Goal: Information Seeking & Learning: Check status

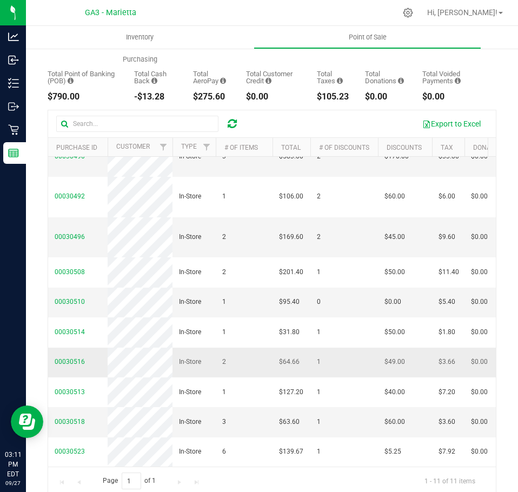
scroll to position [142, 0]
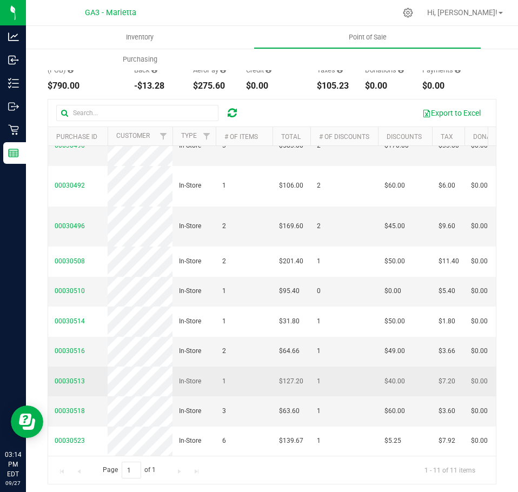
scroll to position [122, 0]
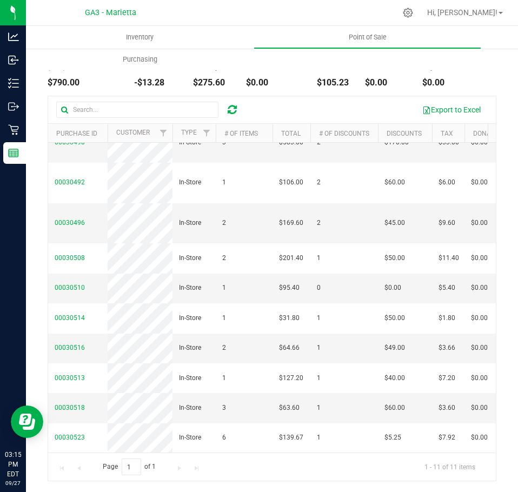
click at [237, 105] on icon at bounding box center [231, 109] width 9 height 11
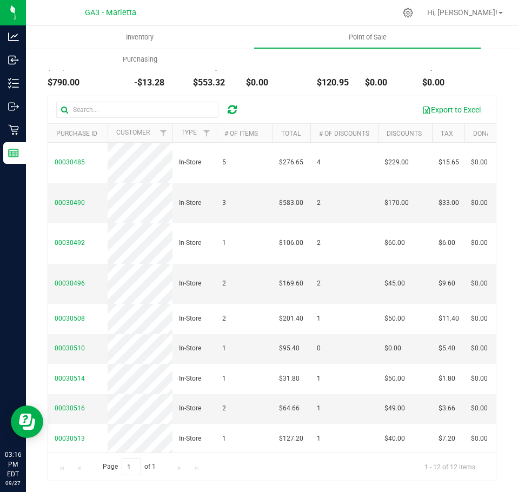
scroll to position [0, 0]
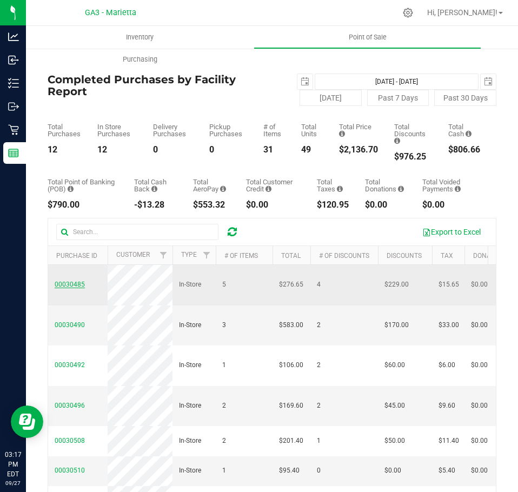
click at [75, 285] on span "00030485" at bounding box center [70, 284] width 30 height 8
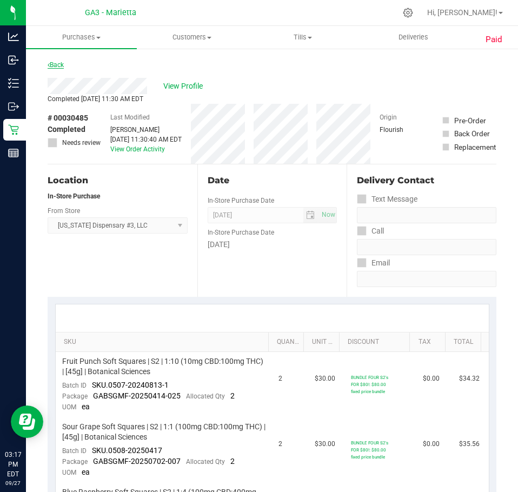
click at [51, 62] on link "Back" at bounding box center [56, 65] width 16 height 8
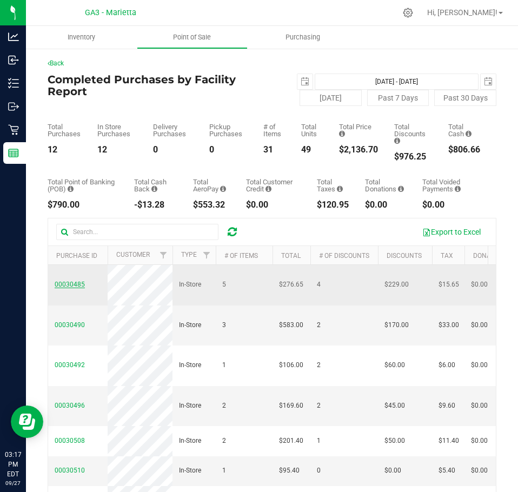
click at [70, 283] on span "00030485" at bounding box center [70, 284] width 30 height 8
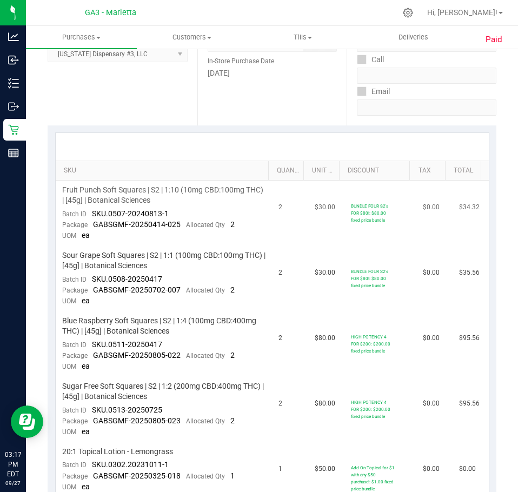
scroll to position [162, 0]
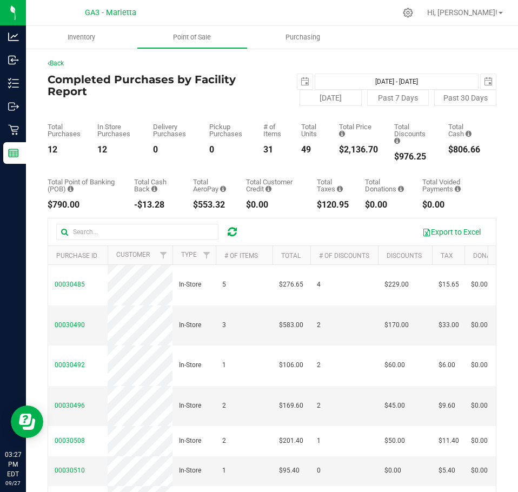
click at [235, 232] on icon at bounding box center [231, 231] width 9 height 11
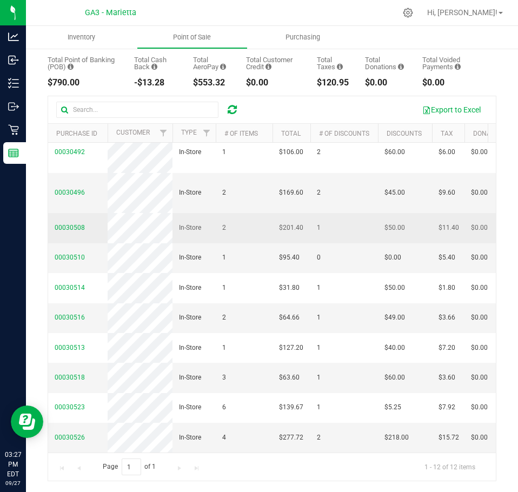
scroll to position [182, 0]
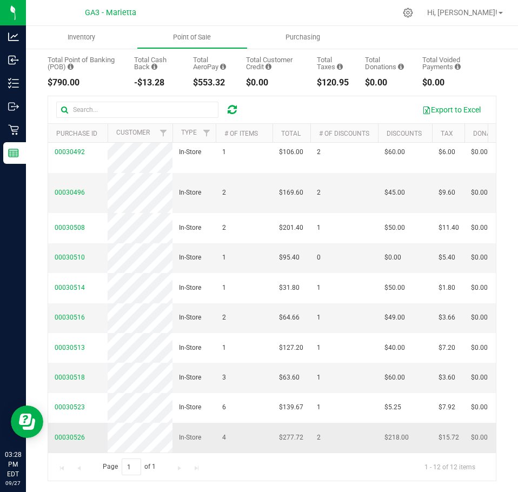
copy span
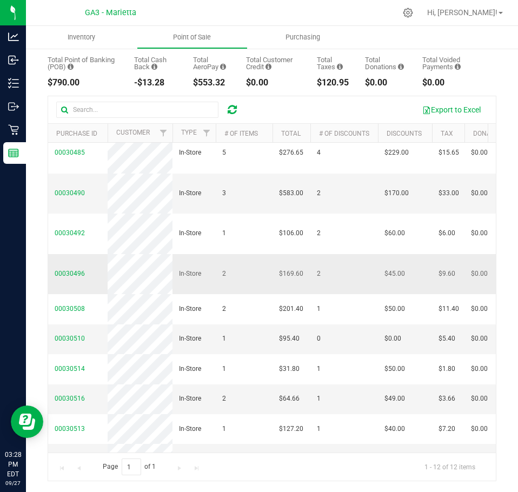
scroll to position [0, 0]
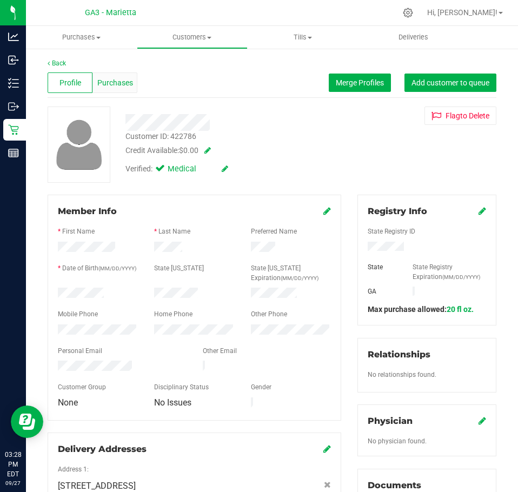
click at [113, 92] on div "Purchases" at bounding box center [114, 82] width 45 height 21
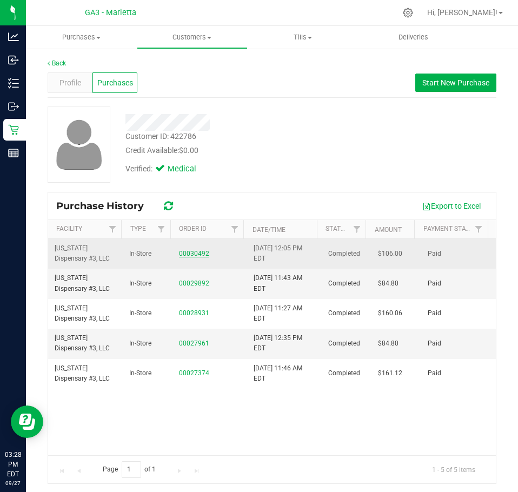
click at [187, 256] on link "00030492" at bounding box center [194, 254] width 30 height 8
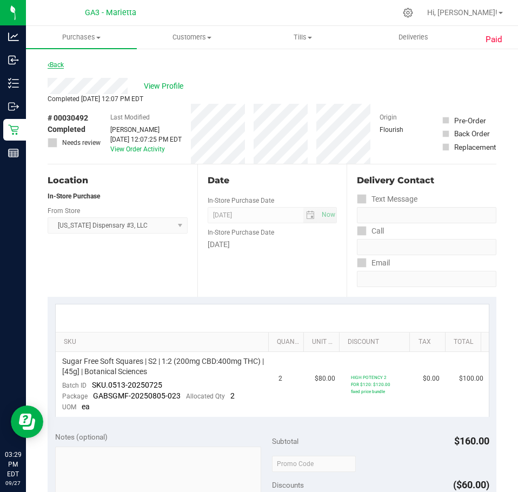
click at [53, 64] on link "Back" at bounding box center [56, 65] width 16 height 8
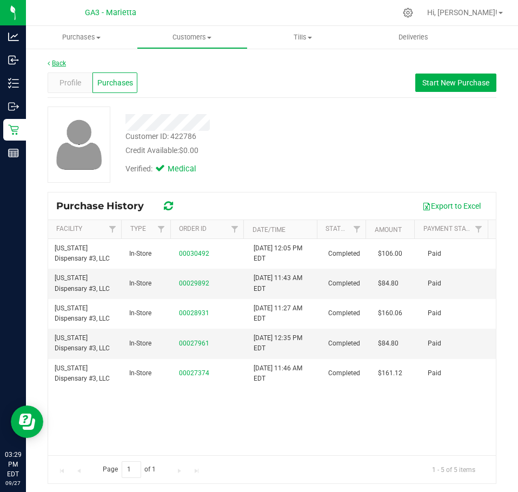
click at [57, 64] on link "Back" at bounding box center [57, 63] width 18 height 8
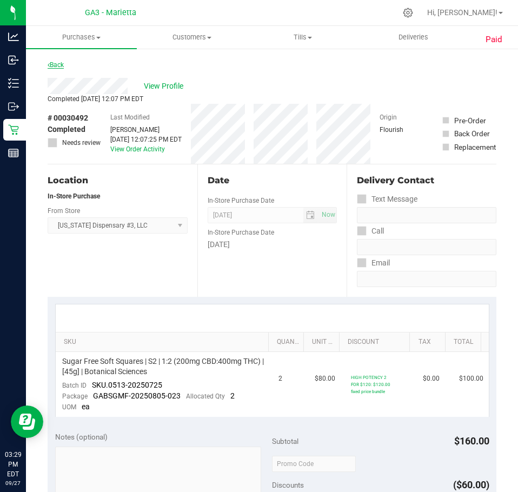
click at [57, 66] on link "Back" at bounding box center [56, 65] width 16 height 8
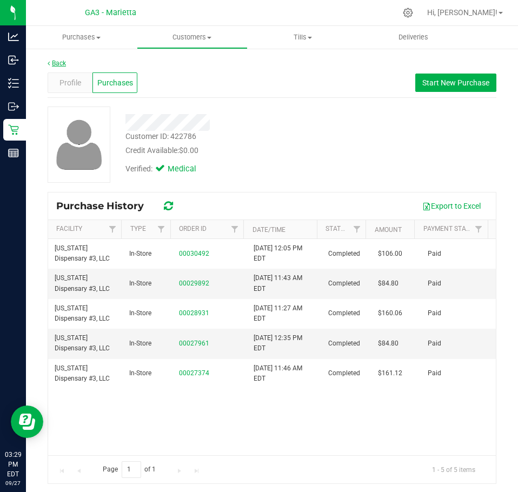
click at [57, 64] on link "Back" at bounding box center [57, 63] width 18 height 8
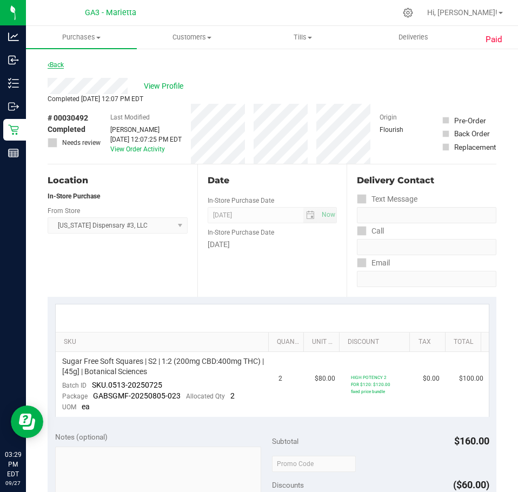
click at [62, 62] on link "Back" at bounding box center [56, 65] width 16 height 8
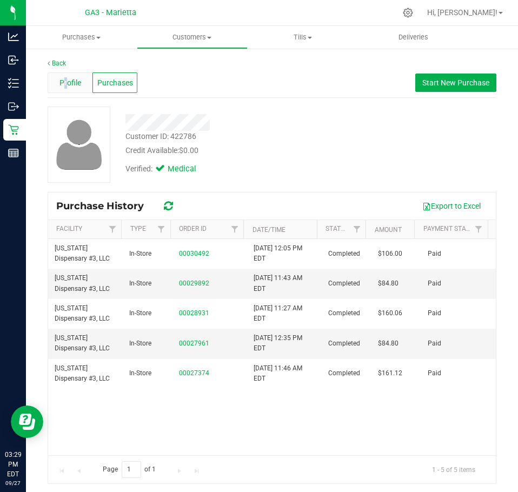
click at [65, 82] on span "Profile" at bounding box center [70, 82] width 22 height 11
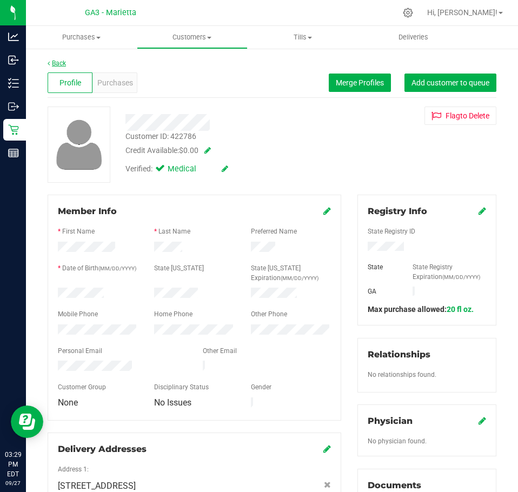
click at [60, 65] on link "Back" at bounding box center [57, 63] width 18 height 8
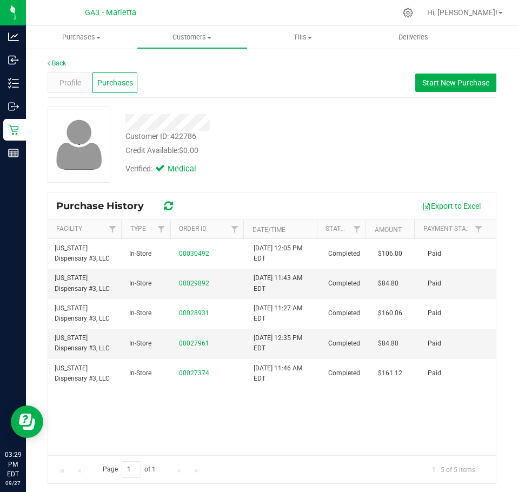
click at [105, 11] on span "GA3 - Marietta" at bounding box center [110, 13] width 51 height 10
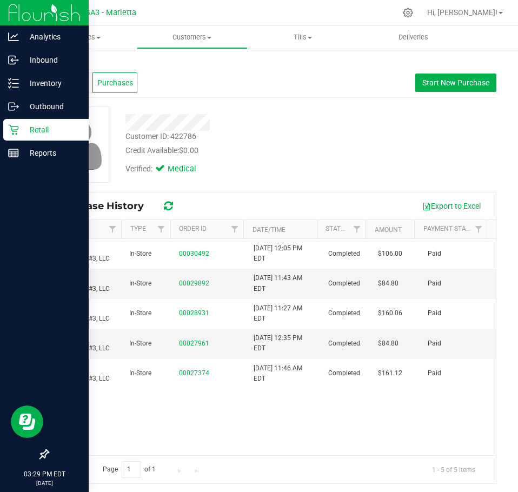
click at [16, 18] on img at bounding box center [44, 12] width 72 height 25
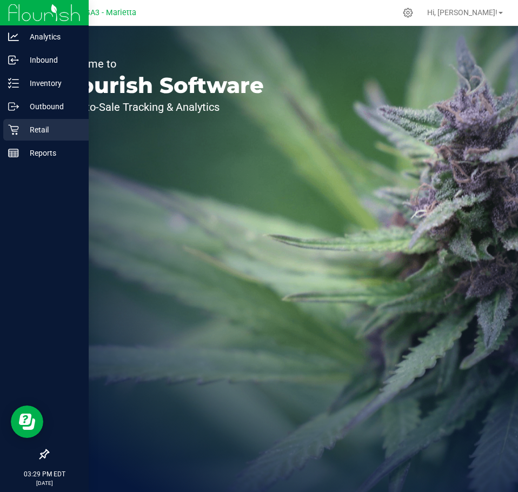
click at [58, 129] on p "Retail" at bounding box center [51, 129] width 65 height 13
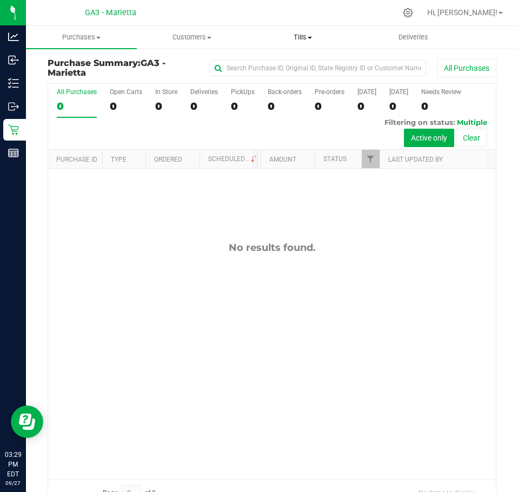
click at [312, 38] on span at bounding box center [309, 38] width 4 height 2
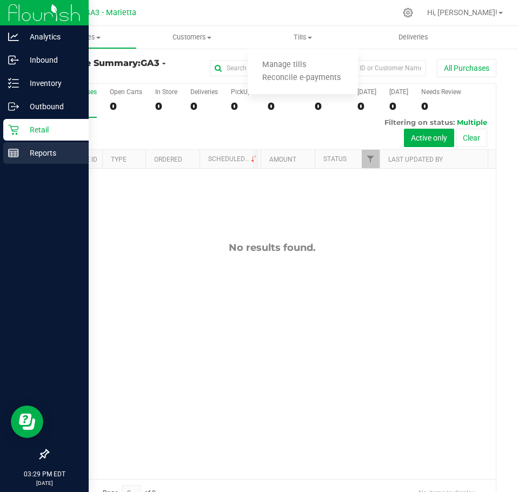
click at [35, 149] on p "Reports" at bounding box center [51, 152] width 65 height 13
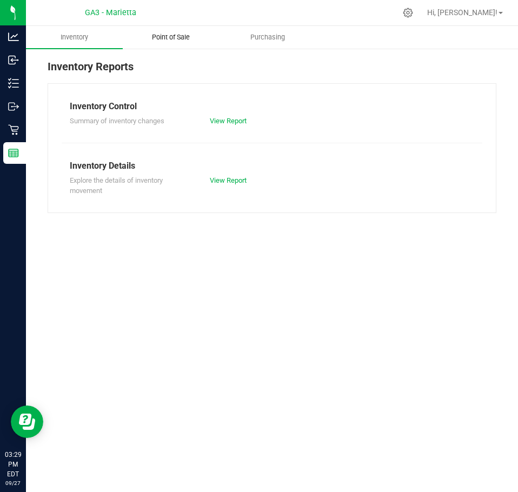
click at [176, 44] on uib-tab-heading "Point of Sale" at bounding box center [171, 37] width 96 height 22
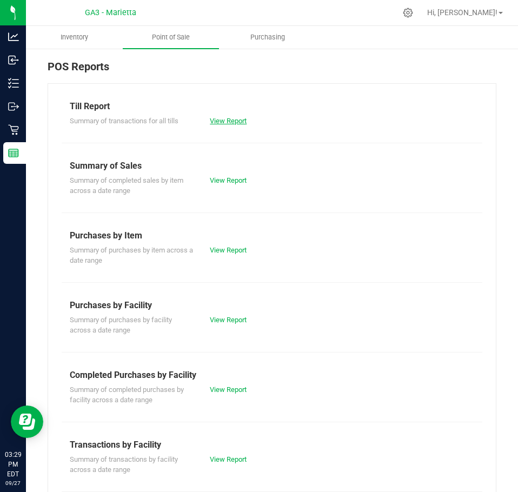
click at [222, 123] on link "View Report" at bounding box center [228, 121] width 37 height 8
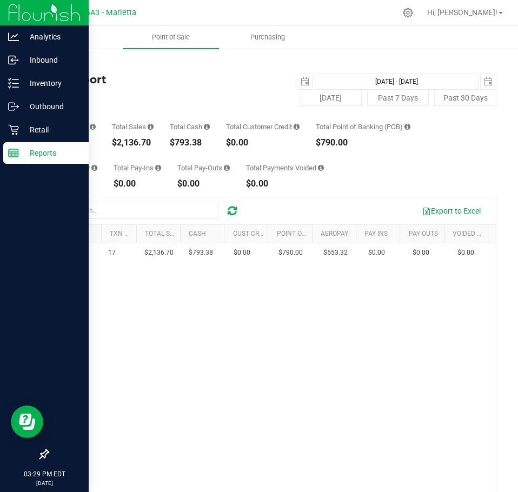
click at [53, 16] on img at bounding box center [44, 12] width 72 height 25
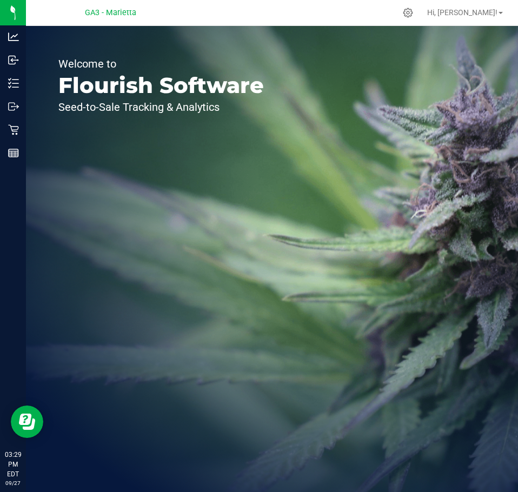
click at [307, 197] on div "Welcome to Flourish Software Seed-to-Sale Tracking & Analytics" at bounding box center [272, 259] width 492 height 466
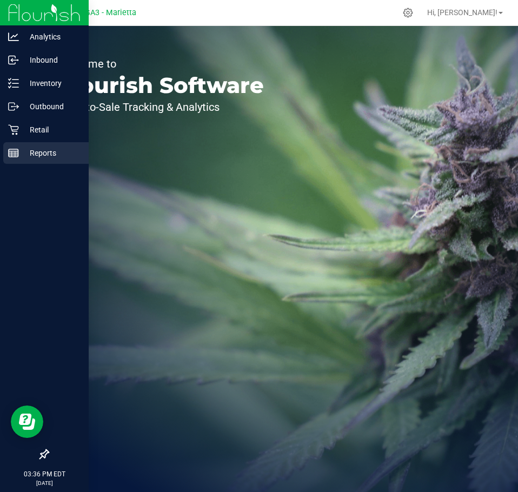
click at [27, 150] on p "Reports" at bounding box center [51, 152] width 65 height 13
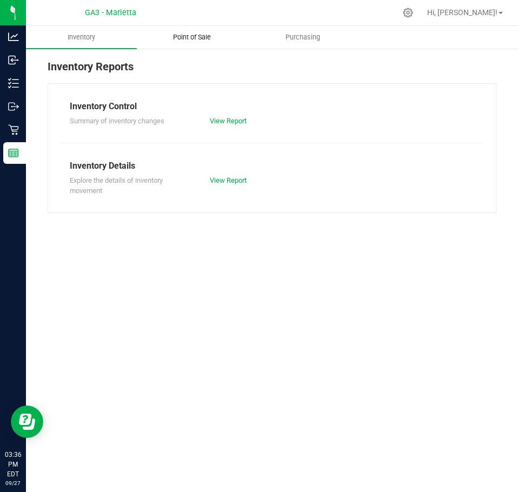
click at [199, 32] on uib-tab-heading "Point of Sale" at bounding box center [192, 37] width 110 height 22
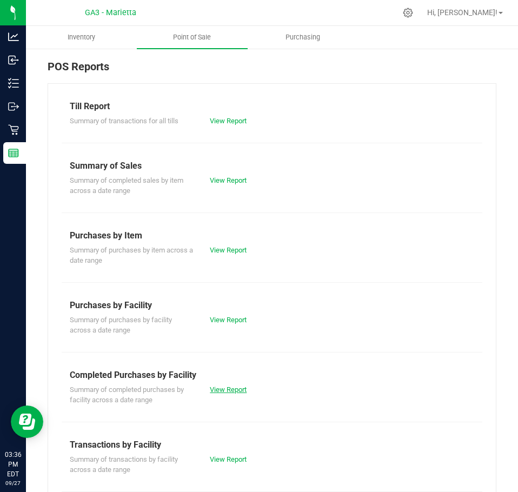
click at [226, 387] on link "View Report" at bounding box center [228, 389] width 37 height 8
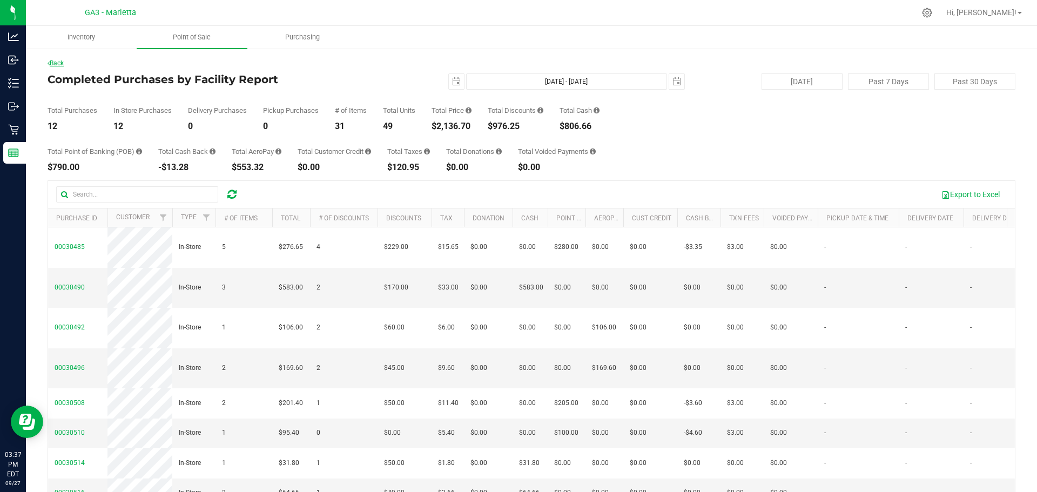
click at [64, 64] on link "Back" at bounding box center [56, 63] width 16 height 8
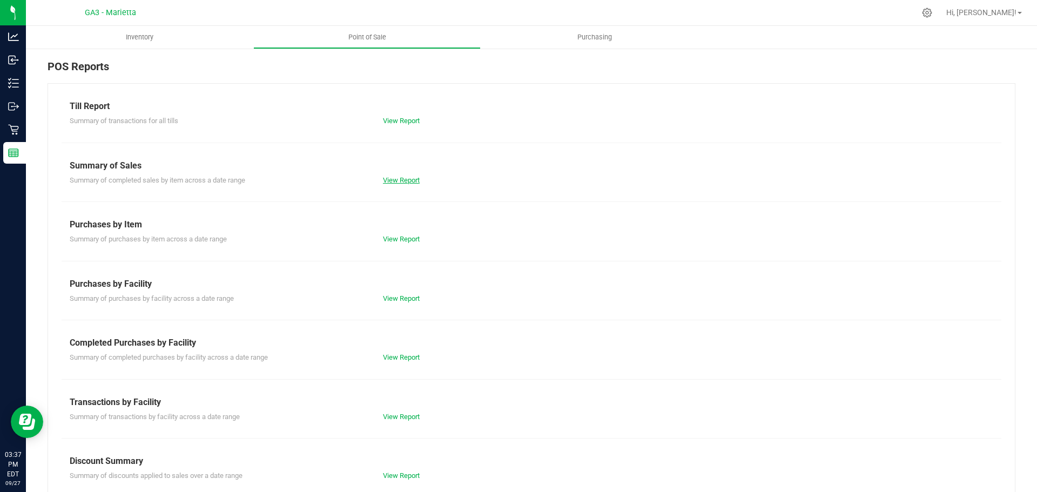
click at [410, 177] on link "View Report" at bounding box center [401, 180] width 37 height 8
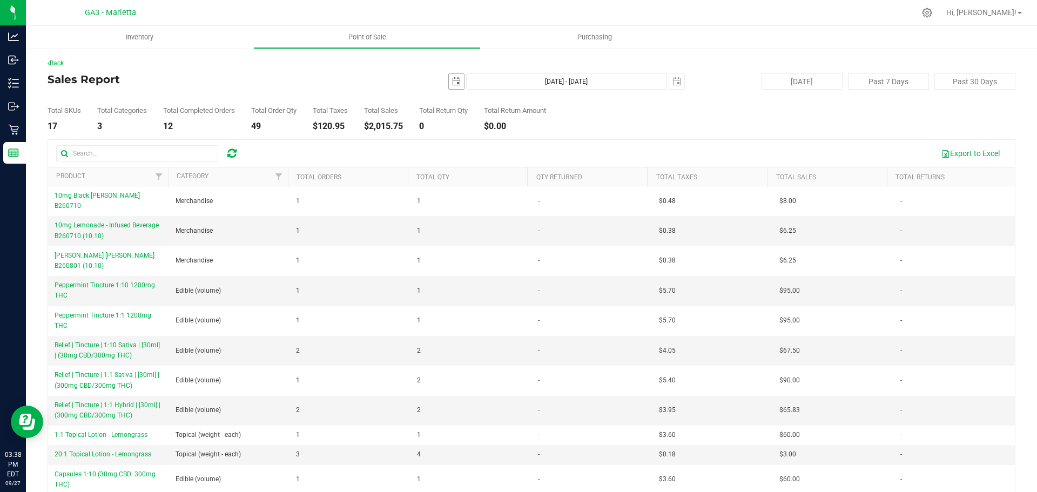
click at [452, 83] on span "select" at bounding box center [456, 81] width 9 height 9
click at [463, 104] on link "September 2025" at bounding box center [501, 103] width 116 height 17
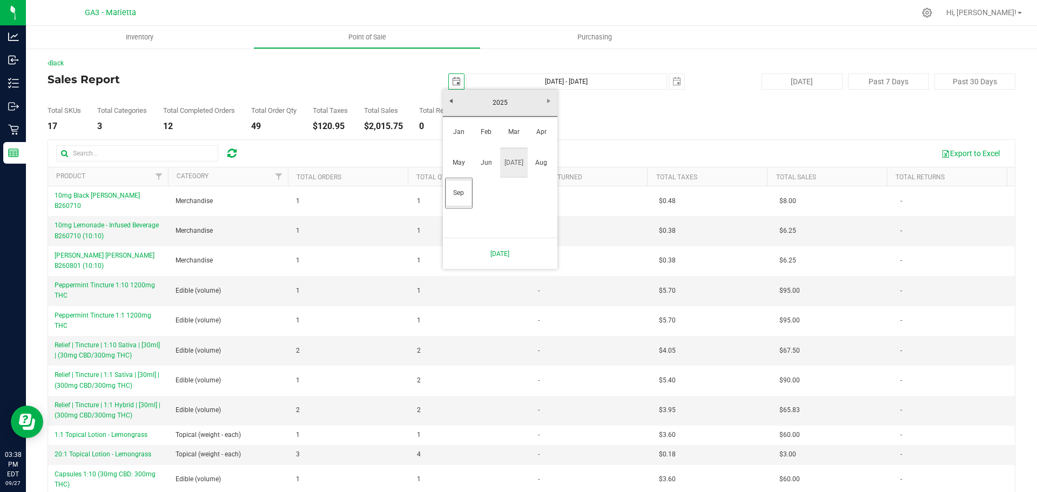
click at [516, 165] on link "Jul" at bounding box center [514, 163] width 28 height 28
click at [453, 209] on link "27" at bounding box center [453, 208] width 16 height 17
type input "2025-07-27"
type input "Jul 27, 2025 - Sep 27, 2025"
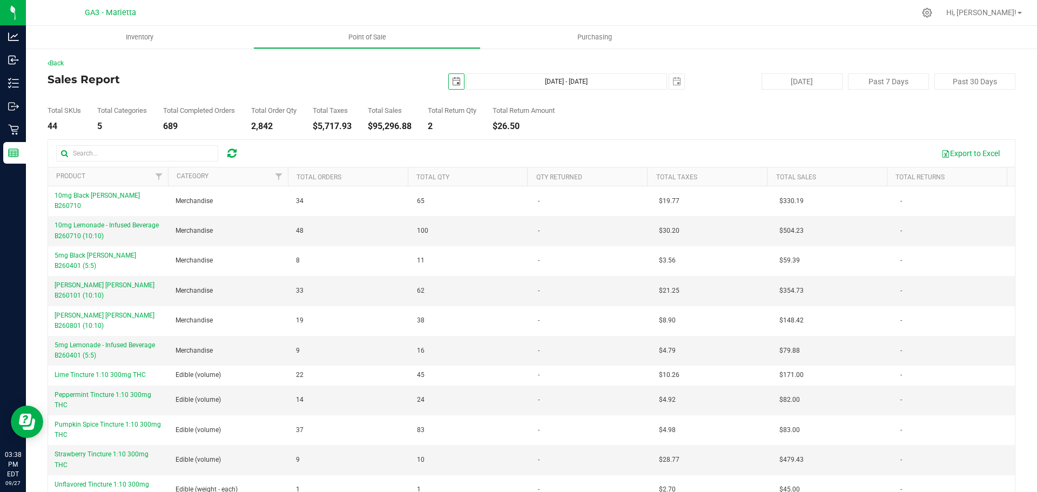
click at [470, 180] on th "Total Qty" at bounding box center [468, 177] width 120 height 19
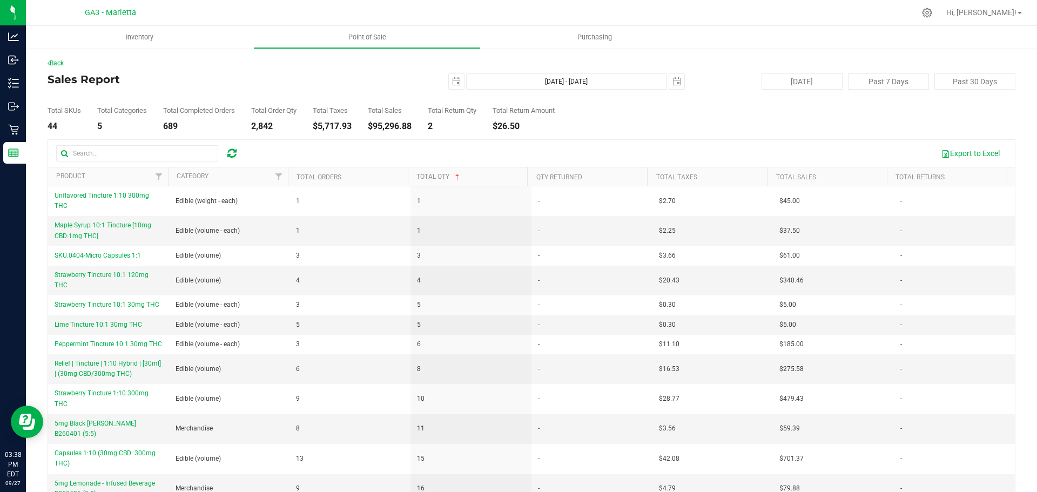
click at [473, 183] on th "Total Qty" at bounding box center [468, 177] width 120 height 19
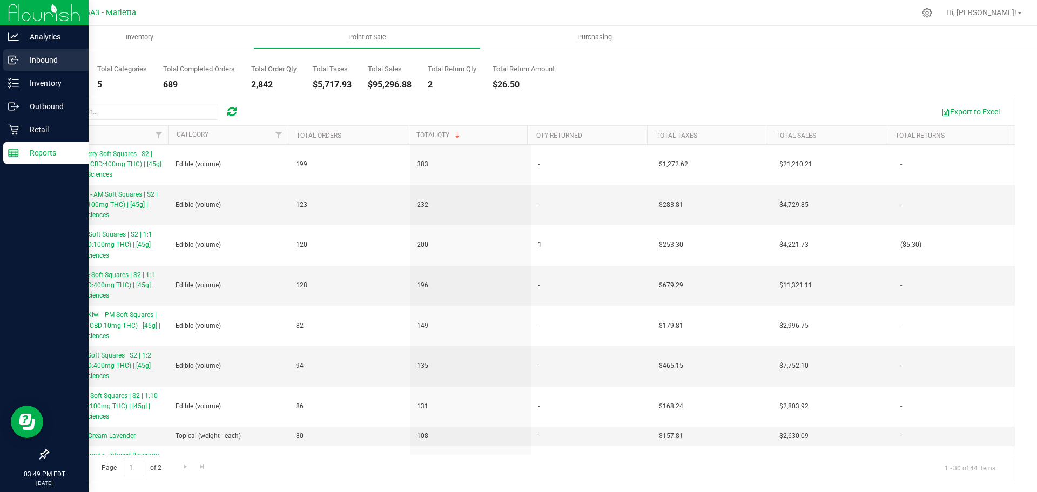
drag, startPoint x: 61, startPoint y: 80, endPoint x: 66, endPoint y: 60, distance: 20.7
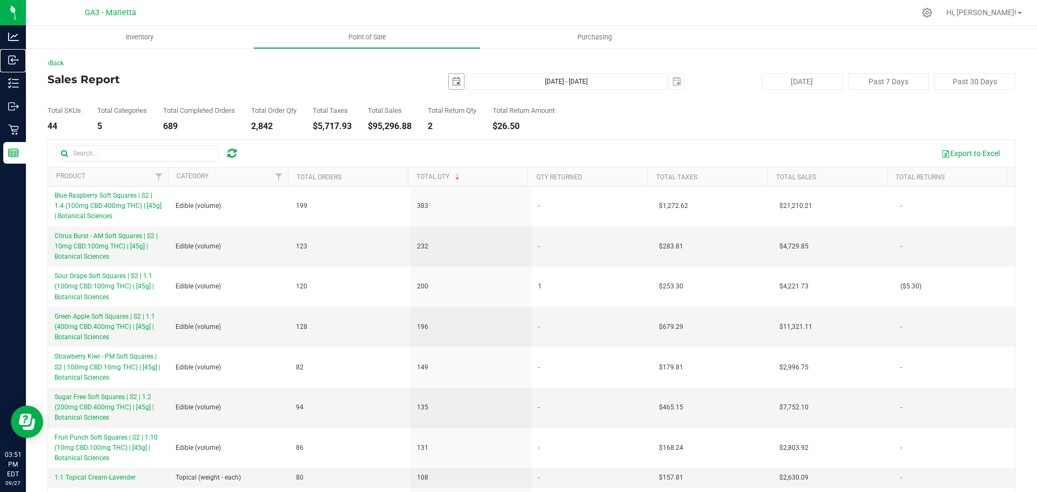
click at [458, 81] on span "select" at bounding box center [456, 81] width 15 height 15
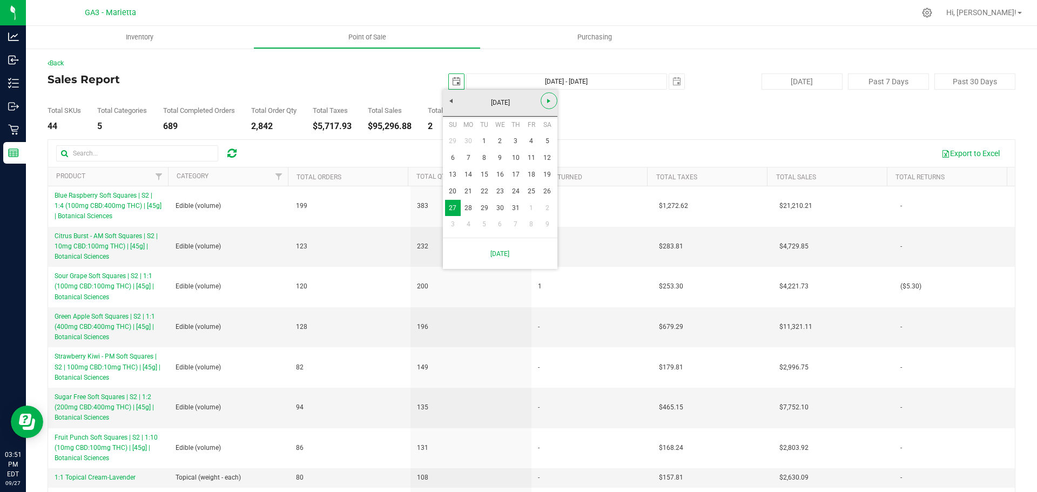
click at [517, 100] on link "Next" at bounding box center [549, 100] width 17 height 17
click at [453, 104] on link "August 2025" at bounding box center [501, 103] width 116 height 17
click at [494, 162] on link "Jun" at bounding box center [487, 163] width 28 height 28
click at [517, 186] on link "27" at bounding box center [532, 191] width 16 height 17
type input "2025-06-27"
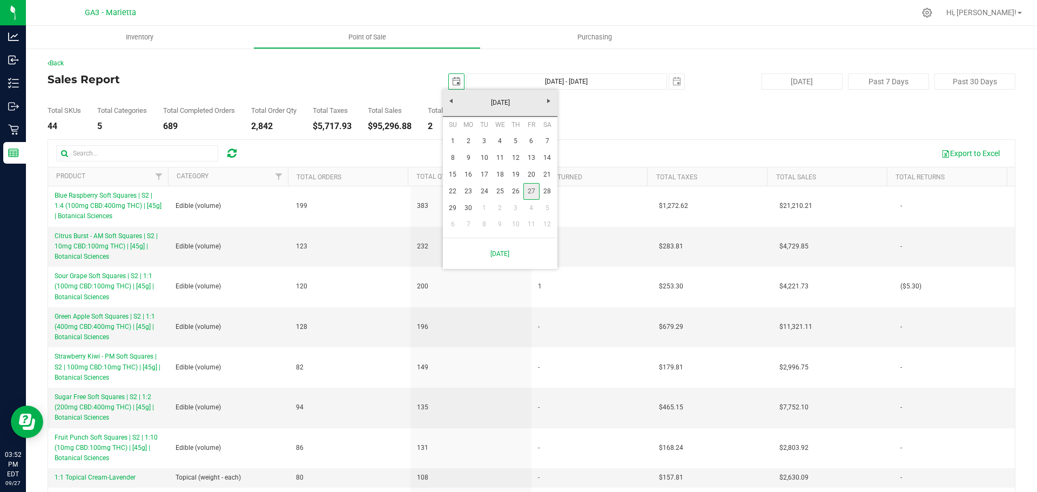
type input "Jun 27, 2025 - Sep 27, 2025"
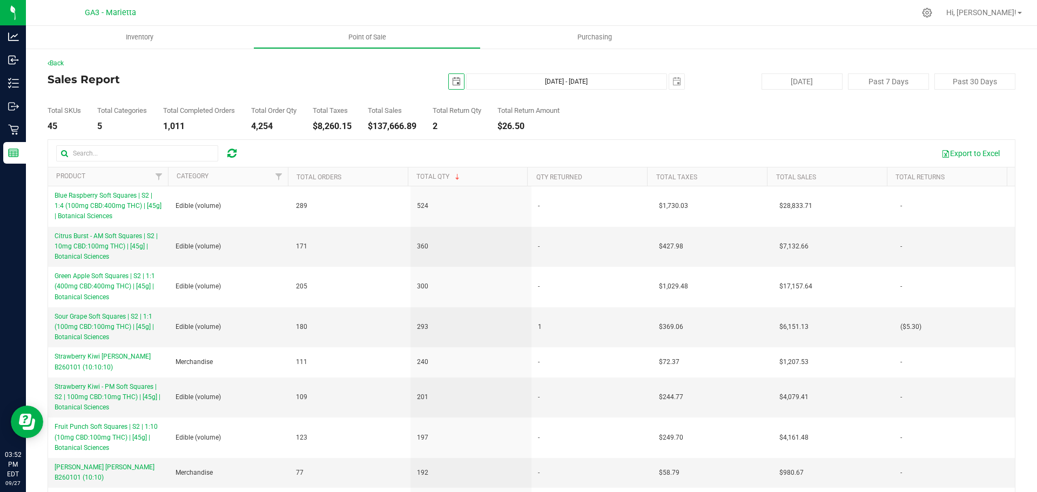
click at [458, 81] on span "select" at bounding box center [456, 81] width 15 height 15
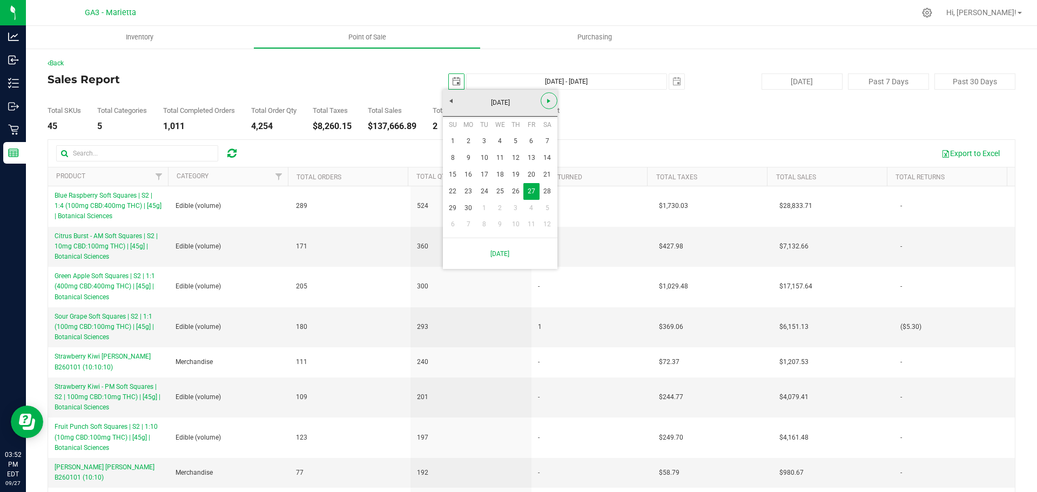
click at [517, 108] on link "Next" at bounding box center [549, 100] width 17 height 17
click at [517, 109] on div "July 2025" at bounding box center [500, 103] width 120 height 27
click at [517, 104] on span "Next" at bounding box center [549, 101] width 9 height 9
click at [455, 104] on link "September 2025" at bounding box center [501, 103] width 116 height 17
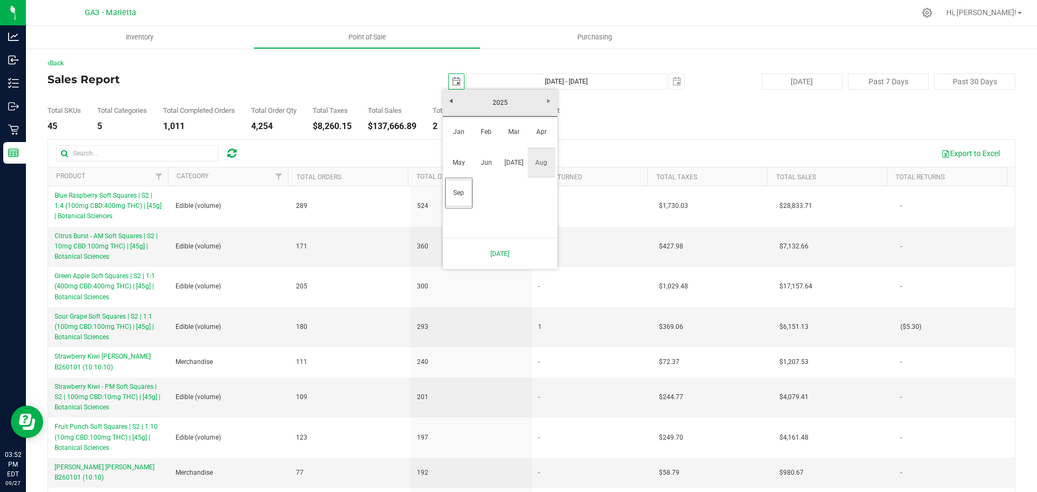
click at [517, 159] on link "Aug" at bounding box center [542, 163] width 28 height 28
click at [497, 210] on link "27" at bounding box center [500, 208] width 16 height 17
type input "2025-08-27"
type input "Aug 27, 2025 - Sep 27, 2025"
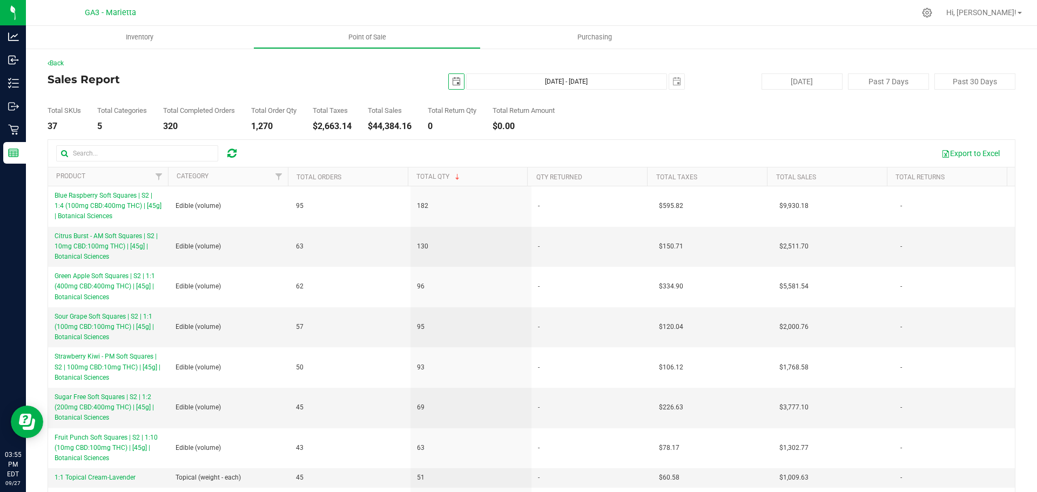
click at [455, 78] on span "select" at bounding box center [456, 81] width 9 height 9
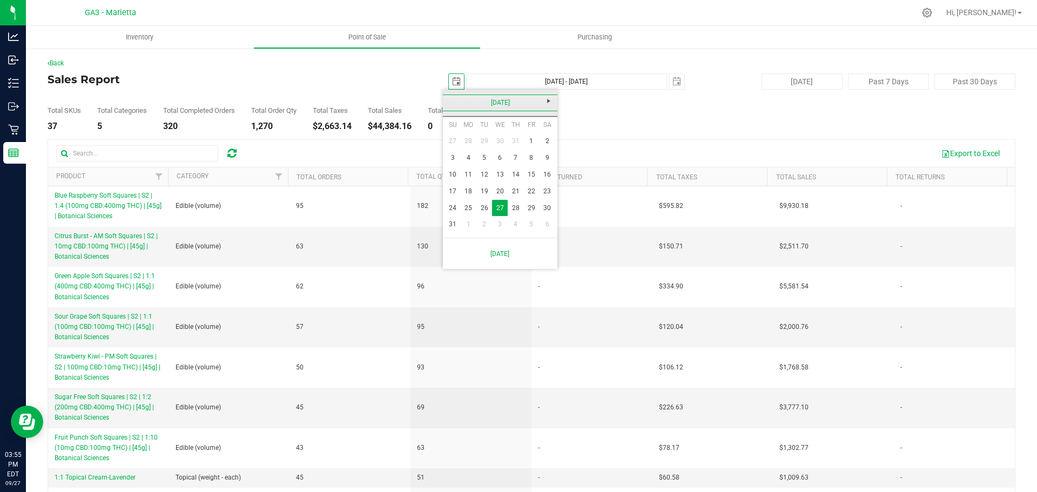
click at [488, 98] on link "August 2025" at bounding box center [501, 103] width 116 height 17
click at [514, 160] on link "Jul" at bounding box center [514, 163] width 28 height 28
click at [455, 204] on link "27" at bounding box center [453, 208] width 16 height 17
type input "2025-07-27"
type input "Jul 27, 2025 - Sep 27, 2025"
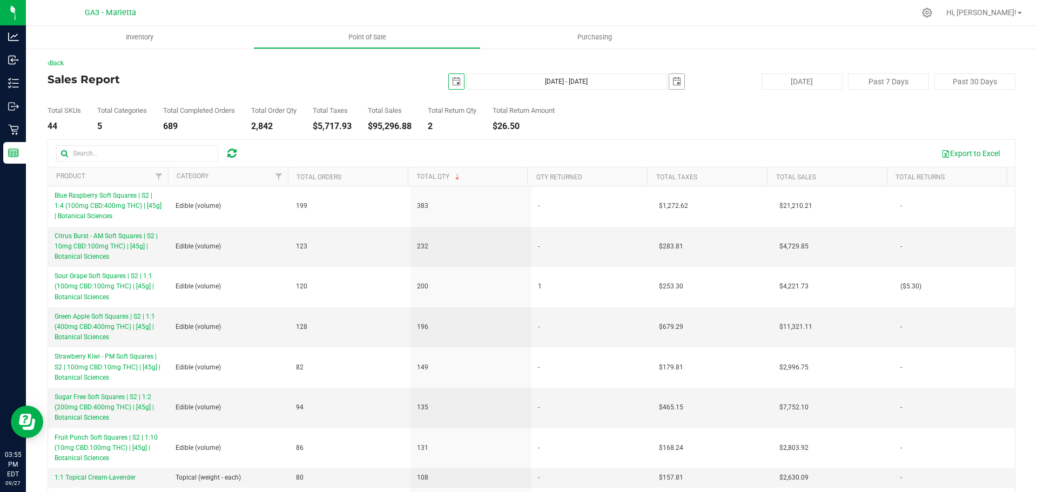
click at [517, 85] on span "select" at bounding box center [677, 81] width 9 height 9
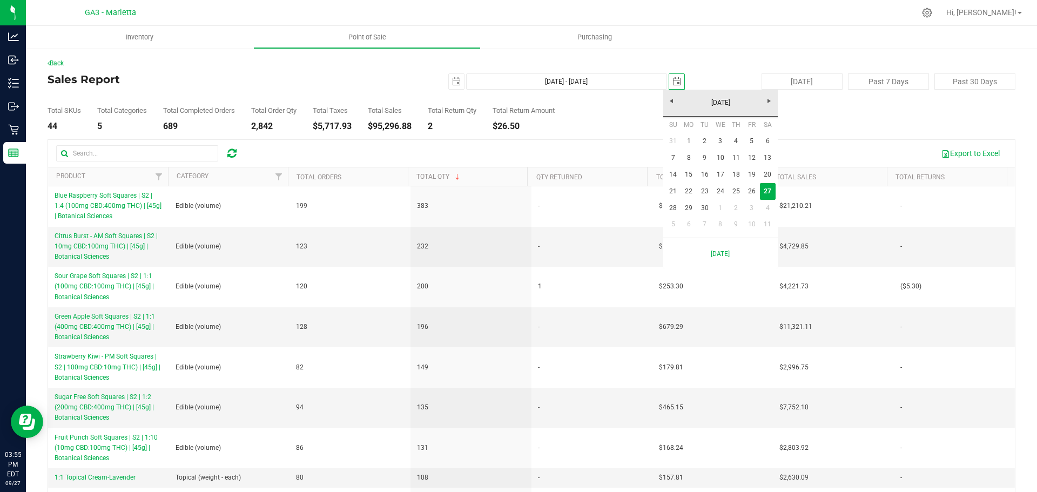
scroll to position [0, 27]
click at [517, 85] on span "select" at bounding box center [677, 81] width 9 height 9
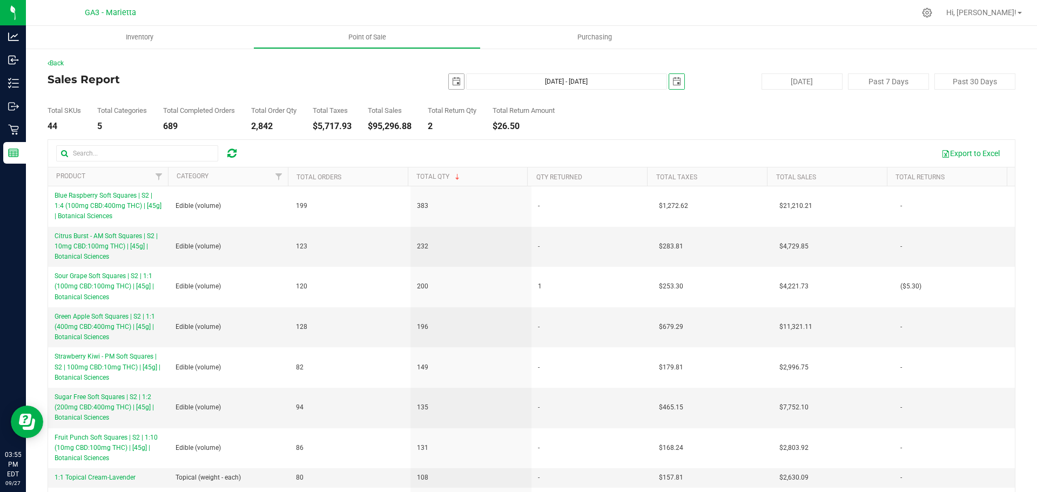
click at [452, 79] on span "select" at bounding box center [456, 81] width 9 height 9
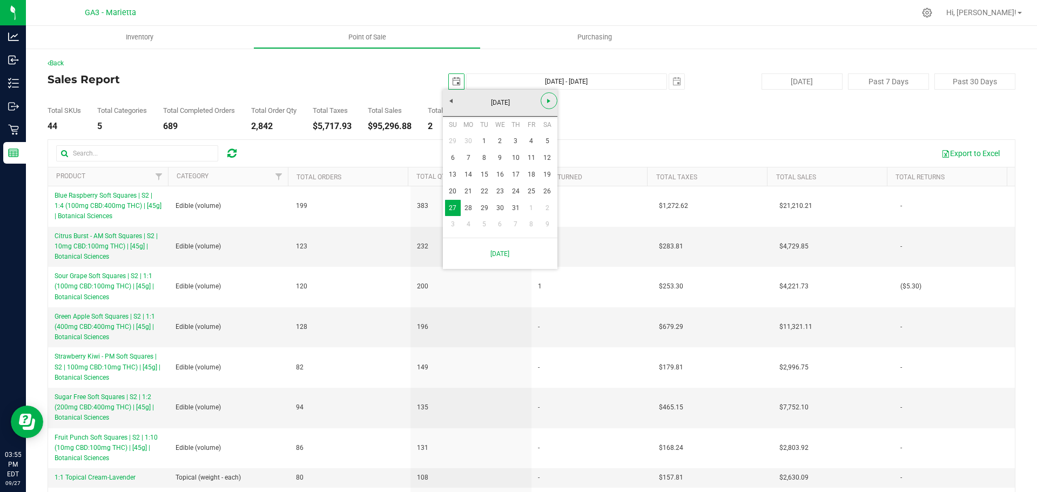
click at [517, 101] on link "Next" at bounding box center [549, 100] width 17 height 17
click at [498, 210] on link "27" at bounding box center [500, 208] width 16 height 17
type input "2025-08-27"
type input "Aug 27, 2025 - Sep 27, 2025"
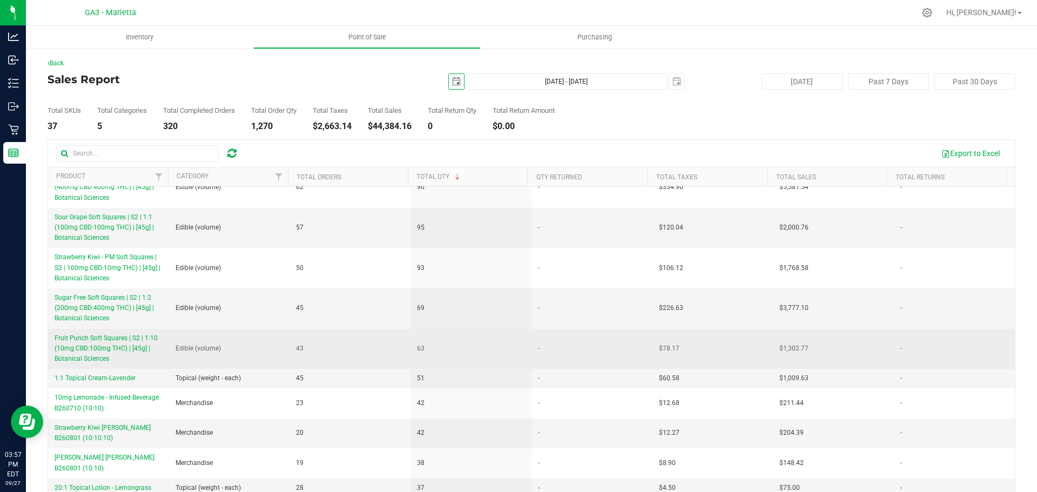
scroll to position [108, 0]
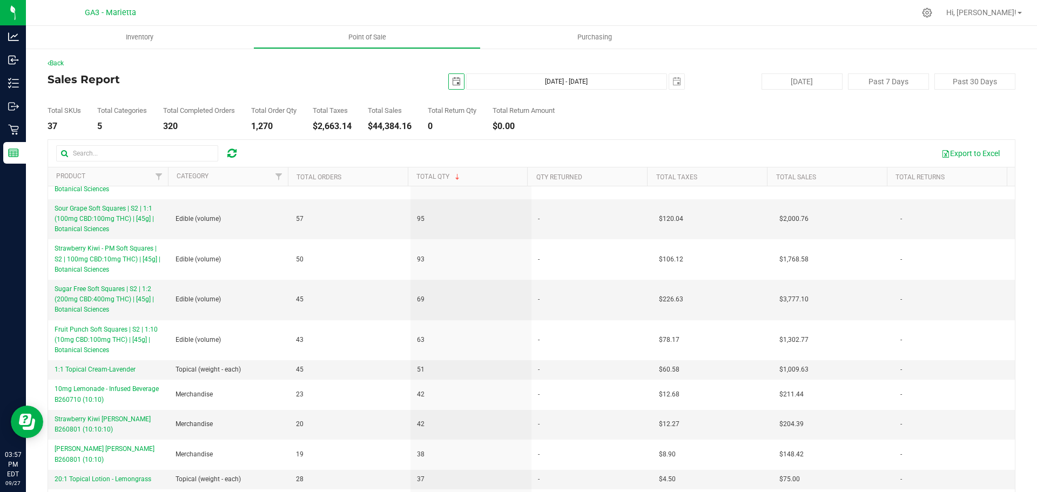
click at [452, 74] on span "select" at bounding box center [456, 81] width 15 height 15
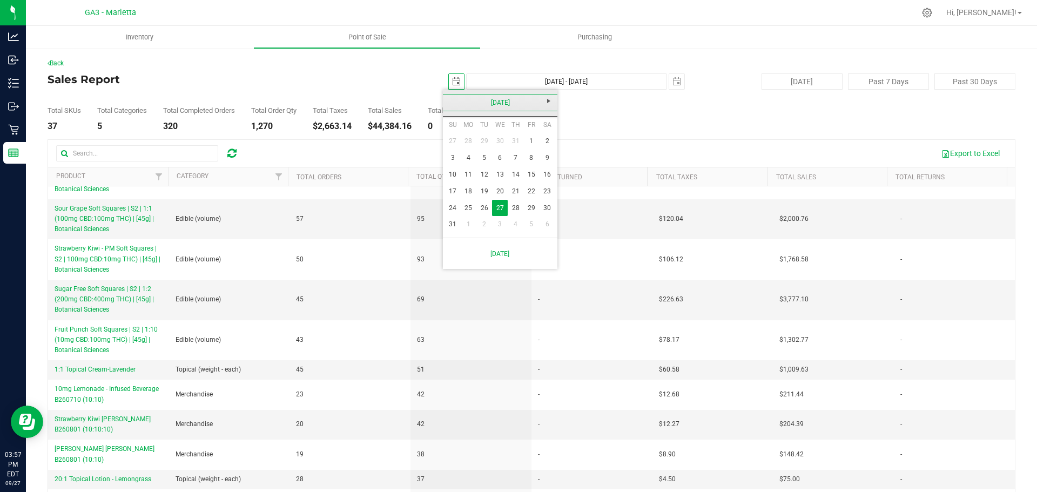
click at [448, 105] on link "August 2025" at bounding box center [501, 103] width 116 height 17
click at [513, 162] on link "Jul" at bounding box center [514, 163] width 28 height 28
click at [450, 206] on link "27" at bounding box center [453, 208] width 16 height 17
type input "2025-07-27"
type input "Jul 27, 2025 - Sep 27, 2025"
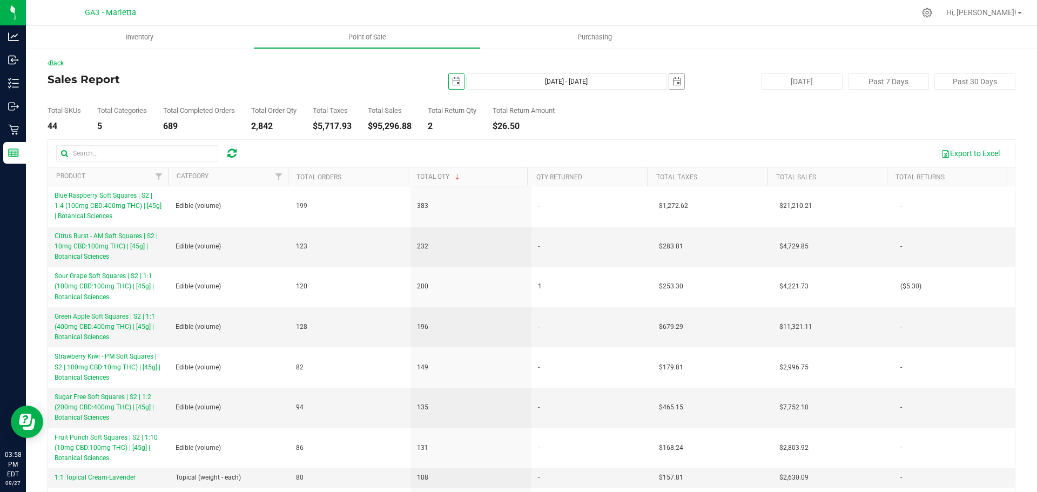
click at [517, 86] on span "select" at bounding box center [676, 81] width 15 height 15
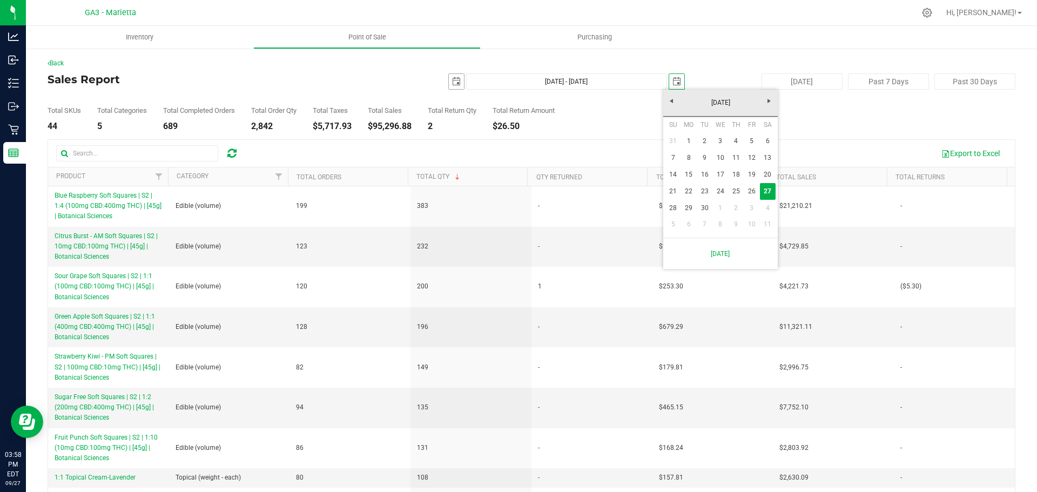
click at [452, 80] on span "select" at bounding box center [456, 81] width 9 height 9
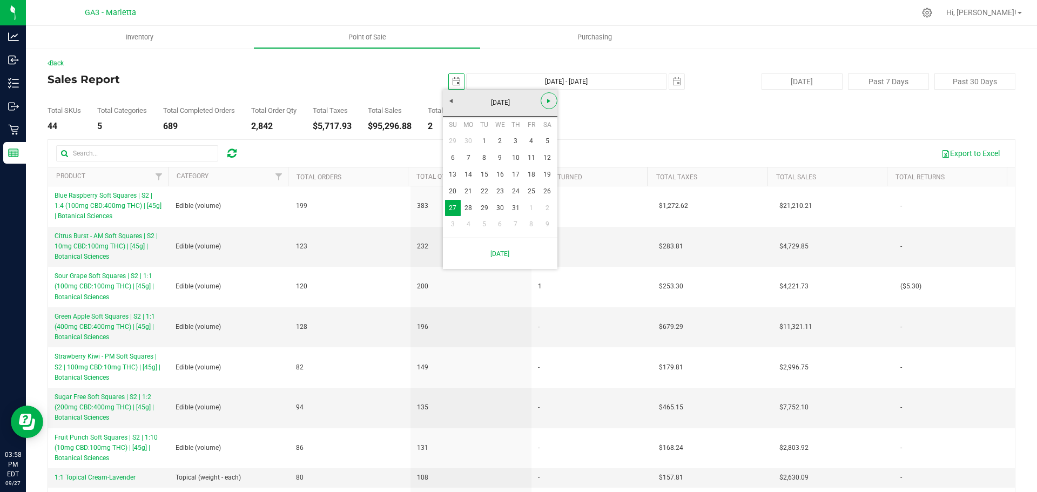
click at [517, 105] on span "Next" at bounding box center [549, 101] width 9 height 9
click at [501, 209] on link "27" at bounding box center [500, 208] width 16 height 17
type input "2025-08-27"
type input "Aug 27, 2025 - Sep 27, 2025"
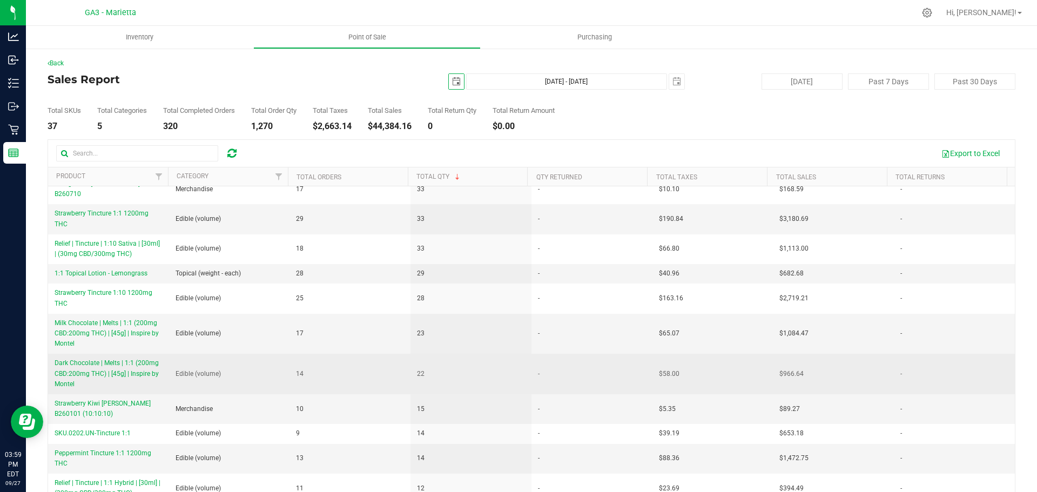
scroll to position [432, 0]
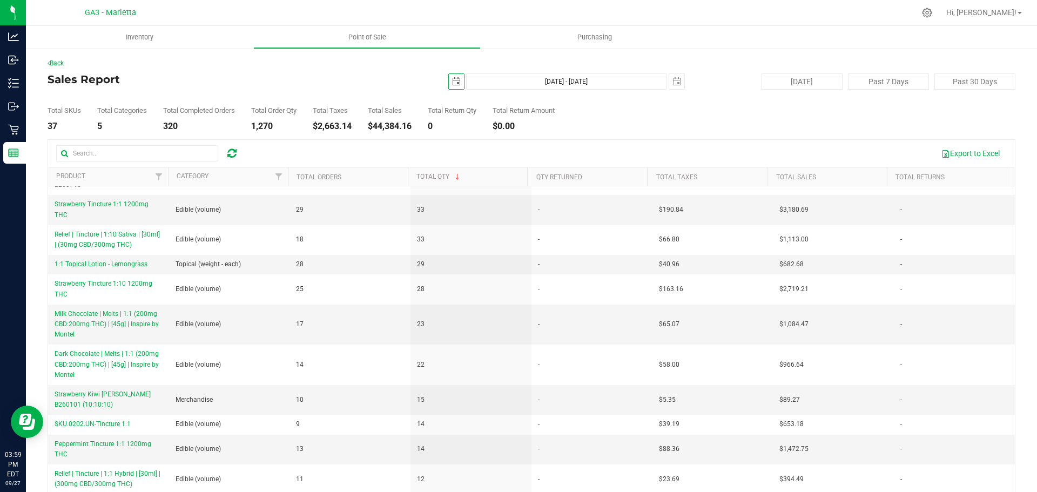
click at [452, 80] on span "select" at bounding box center [456, 81] width 9 height 9
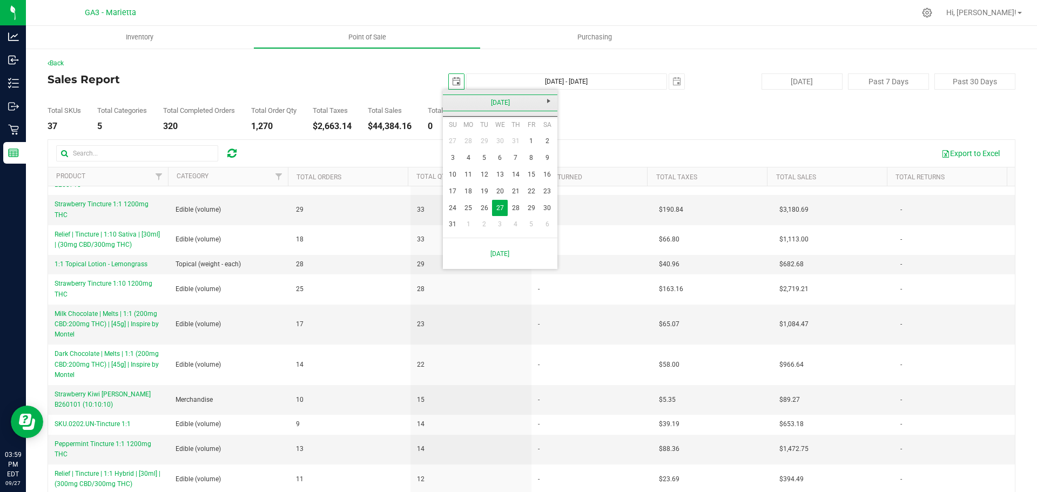
click at [458, 106] on link "August 2025" at bounding box center [501, 103] width 116 height 17
click at [517, 155] on link "Jul" at bounding box center [514, 163] width 28 height 28
click at [453, 211] on link "27" at bounding box center [453, 208] width 16 height 17
type input "2025-07-27"
type input "Jul 27, 2025 - Sep 27, 2025"
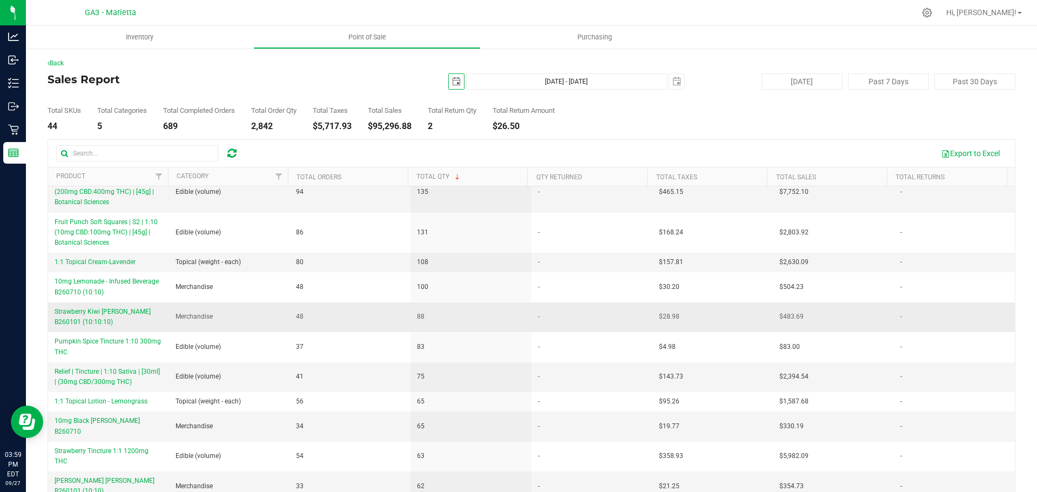
scroll to position [216, 0]
click at [441, 82] on div "2025-07-27 Jul 27, 2025 - Sep 27, 2025 2025-09-27" at bounding box center [527, 81] width 331 height 16
click at [449, 82] on span "select" at bounding box center [456, 81] width 15 height 15
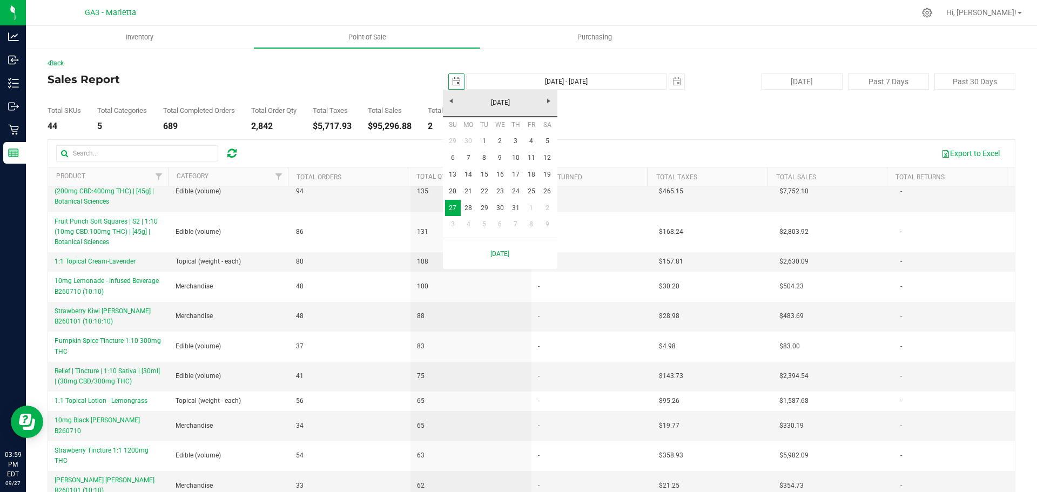
scroll to position [0, 27]
click at [517, 99] on span "Next" at bounding box center [549, 101] width 9 height 9
click at [501, 206] on link "27" at bounding box center [500, 208] width 16 height 17
type input "2025-08-27"
type input "Aug 27, 2025 - Sep 27, 2025"
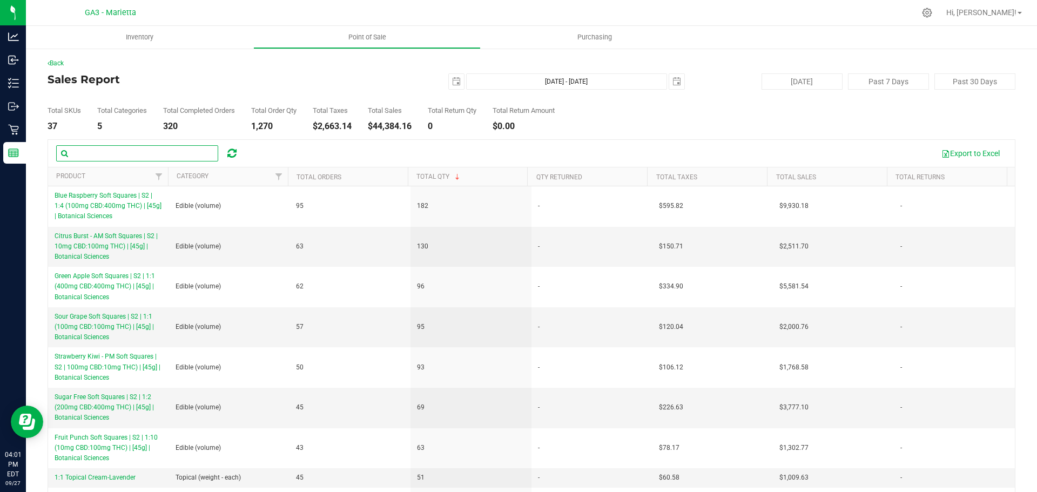
click at [142, 153] on input "text" at bounding box center [137, 153] width 162 height 16
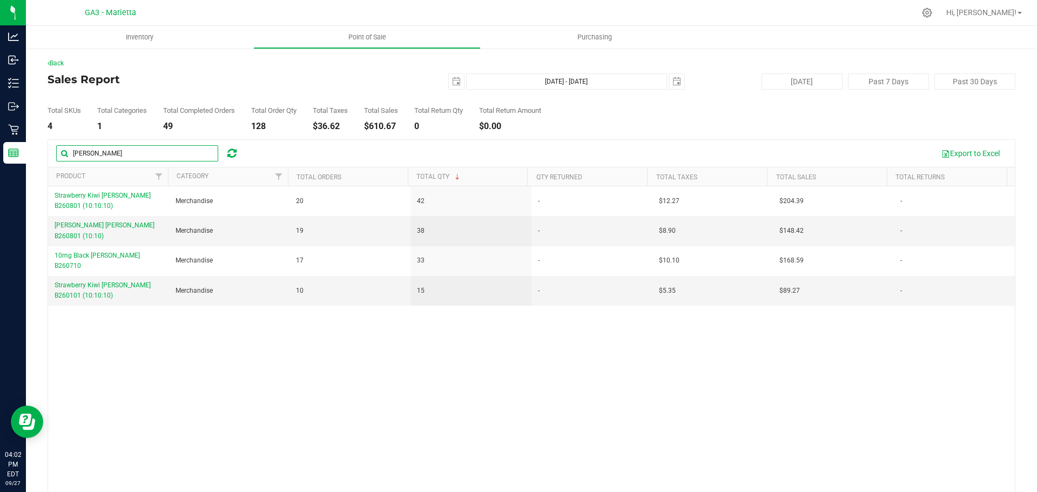
click at [94, 152] on input "[PERSON_NAME]" at bounding box center [137, 153] width 162 height 16
click at [94, 151] on input "[PERSON_NAME]" at bounding box center [137, 153] width 162 height 16
click at [91, 151] on input "[PERSON_NAME]" at bounding box center [137, 153] width 162 height 16
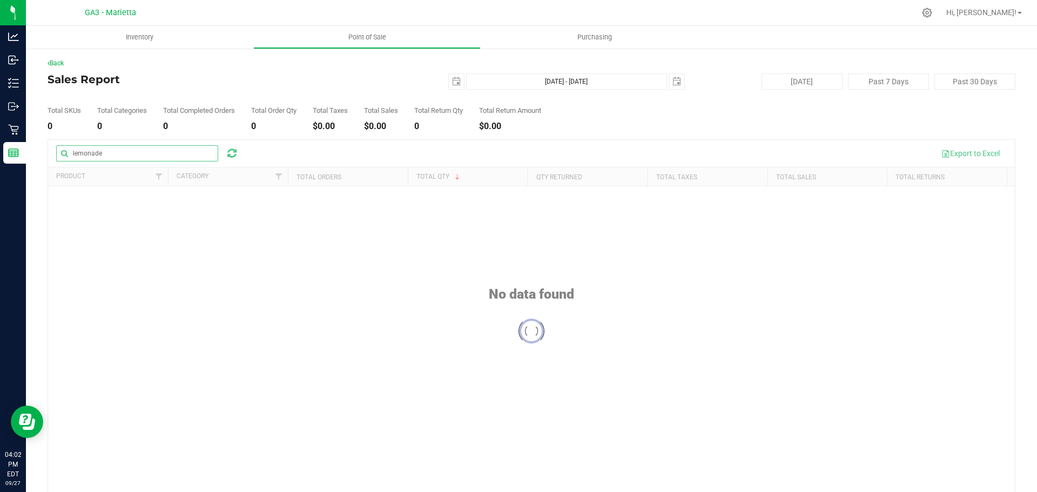
type input "lemonade"
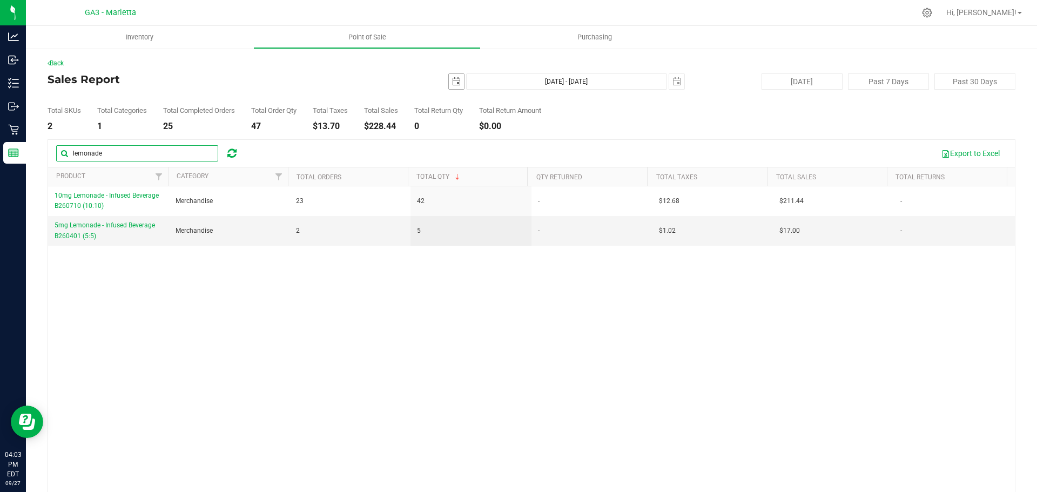
click at [452, 84] on span "select" at bounding box center [456, 81] width 9 height 9
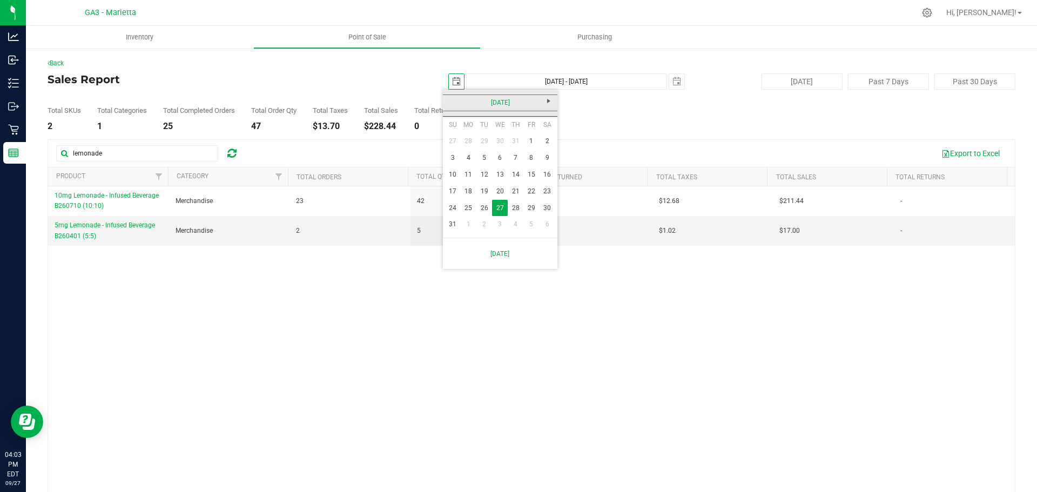
click at [450, 101] on link "August 2025" at bounding box center [501, 103] width 116 height 17
click at [517, 98] on link "2025" at bounding box center [501, 103] width 116 height 17
click at [517, 257] on link "Saturday, September 27, 2025" at bounding box center [500, 254] width 103 height 22
type input "2025-09-27"
type input "Sep 27, 2025 - Sep 27, 2025"
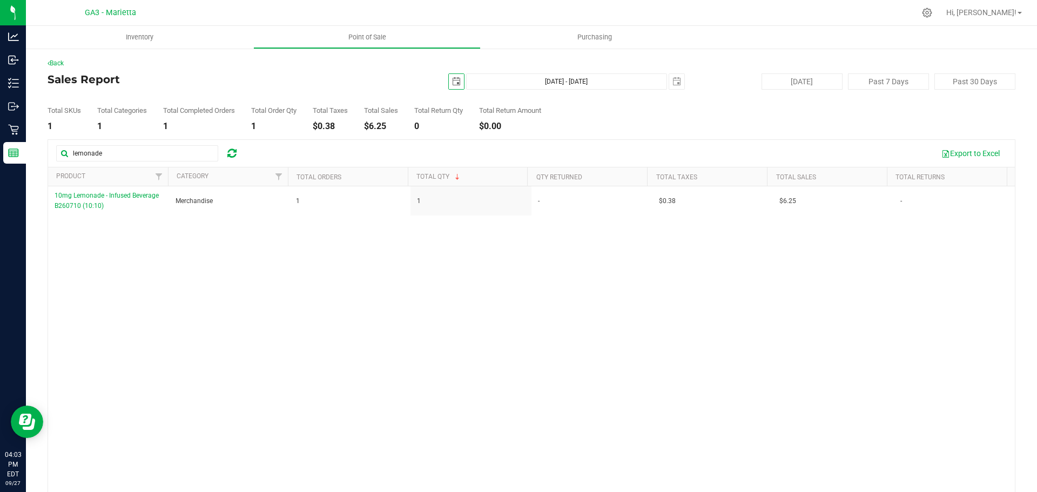
click at [453, 83] on span "select" at bounding box center [456, 81] width 9 height 9
click at [454, 100] on link "September 2025" at bounding box center [501, 103] width 116 height 17
click at [454, 100] on link "2025" at bounding box center [501, 103] width 116 height 17
click at [517, 99] on link "2020-2025" at bounding box center [501, 103] width 116 height 17
click at [517, 131] on link "2020 - 2025" at bounding box center [542, 132] width 28 height 28
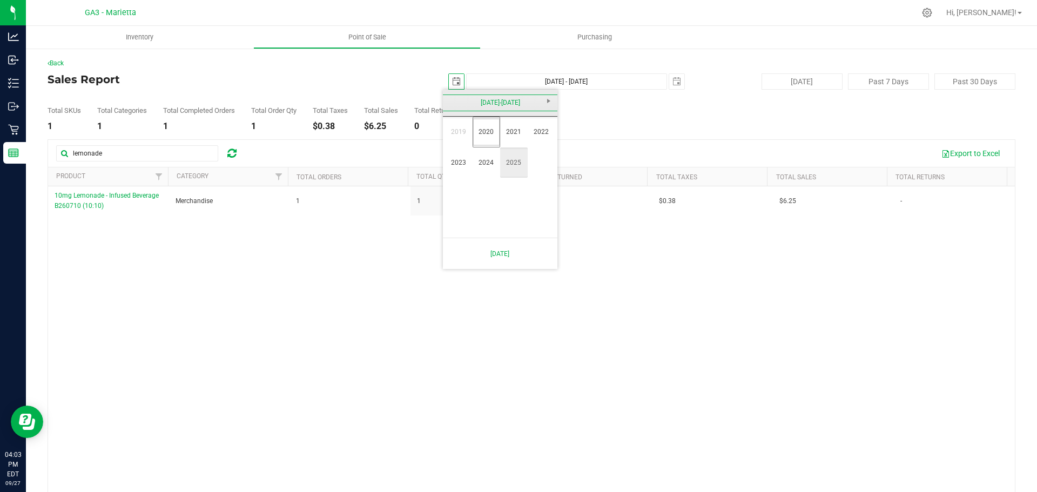
click at [513, 160] on link "2025" at bounding box center [514, 163] width 28 height 28
click at [517, 163] on link "Jul" at bounding box center [514, 163] width 28 height 28
click at [455, 203] on link "27" at bounding box center [453, 208] width 16 height 17
type input "2025-07-27"
type input "Jul 27, 2025 - Sep 27, 2025"
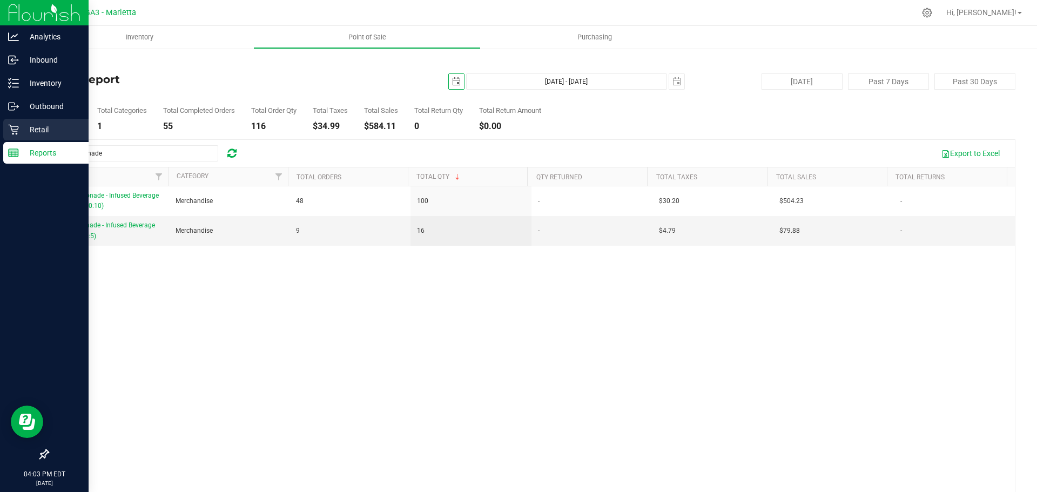
click at [53, 133] on p "Retail" at bounding box center [51, 129] width 65 height 13
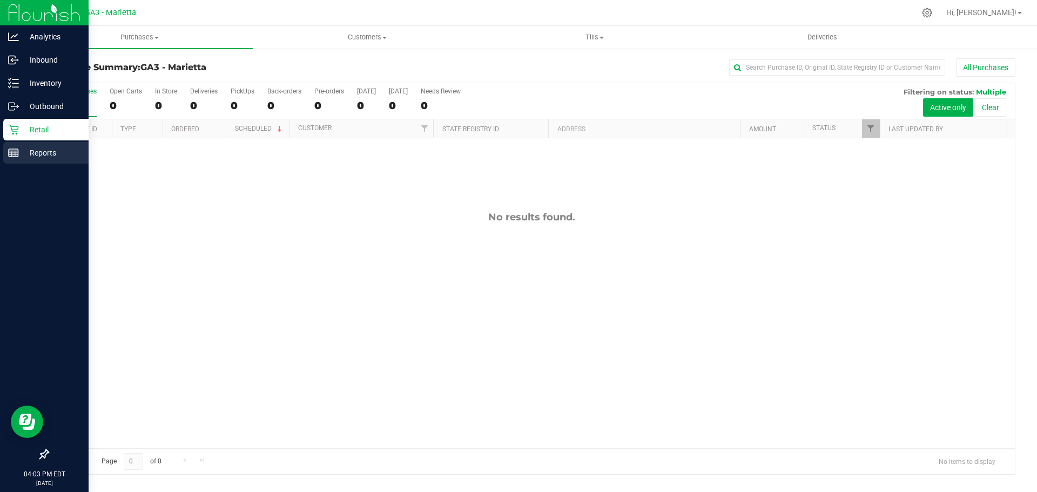
click at [44, 157] on p "Reports" at bounding box center [51, 152] width 65 height 13
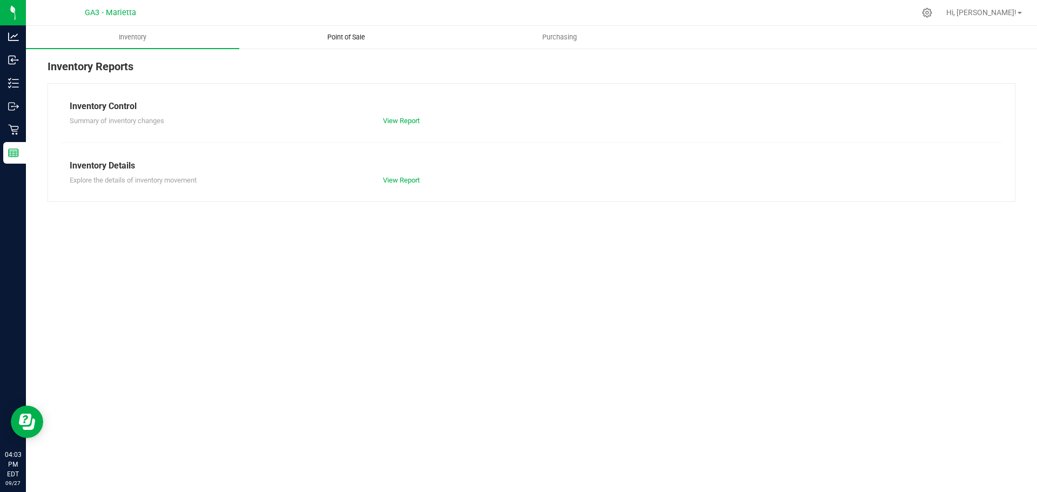
click at [325, 31] on uib-tab-heading "Point of Sale" at bounding box center [346, 37] width 212 height 22
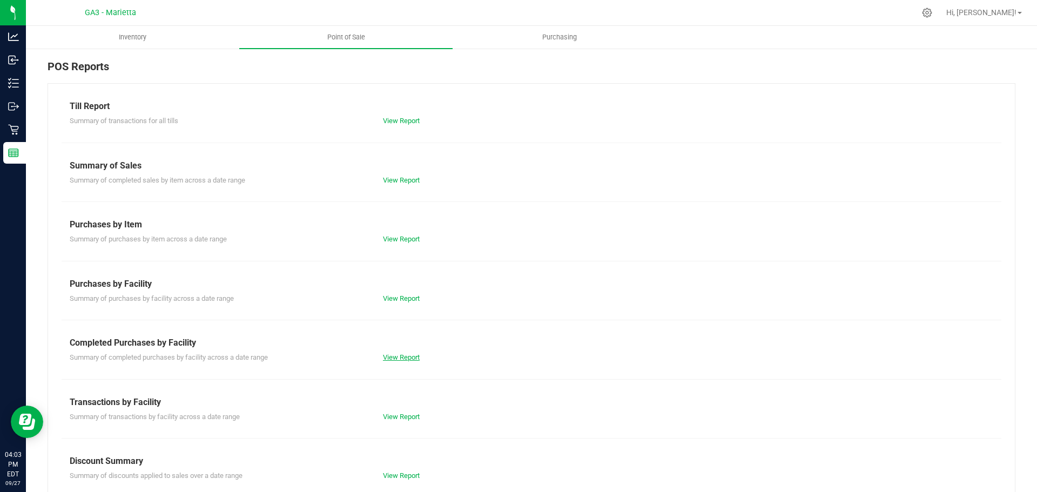
click at [398, 360] on link "View Report" at bounding box center [401, 357] width 37 height 8
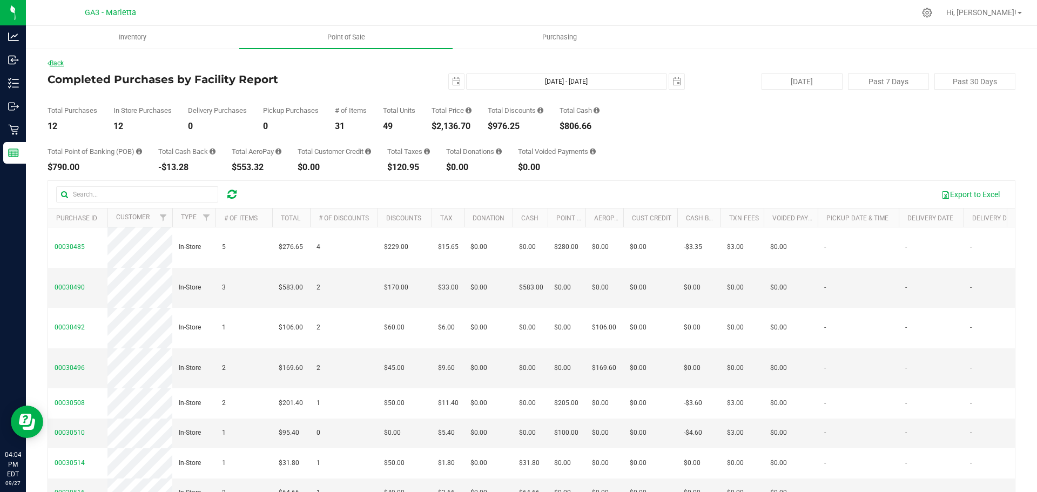
click at [59, 63] on link "Back" at bounding box center [56, 63] width 16 height 8
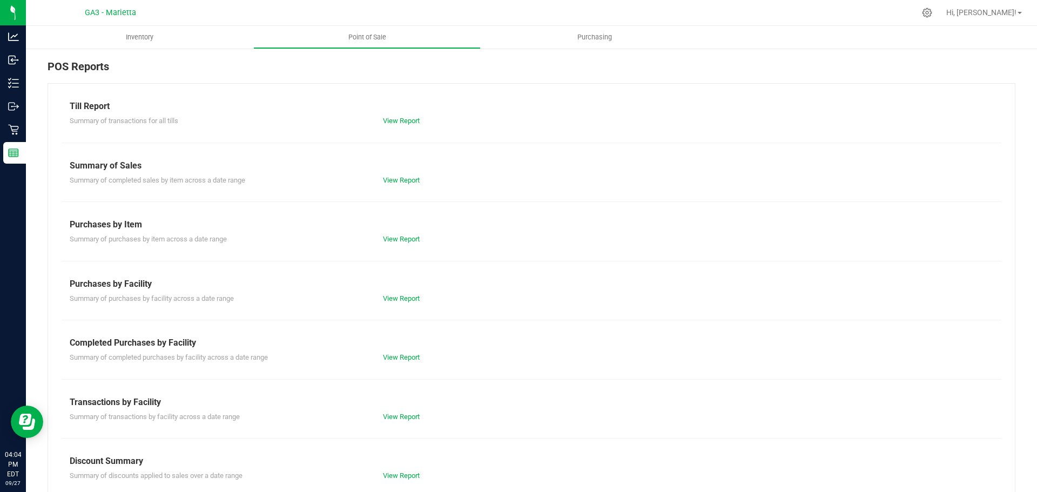
click at [394, 185] on div "View Report" at bounding box center [531, 180] width 313 height 11
click at [398, 180] on link "View Report" at bounding box center [401, 180] width 37 height 8
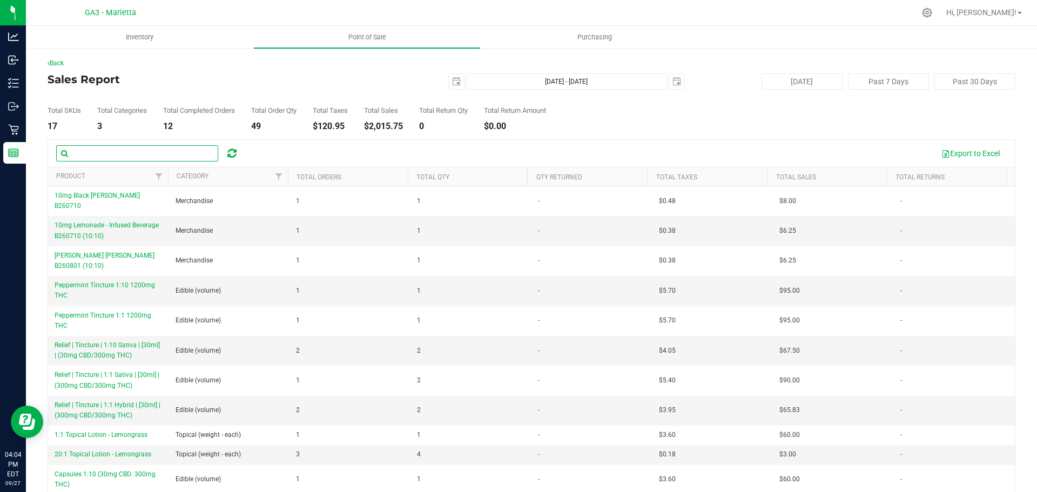
click at [155, 147] on input "text" at bounding box center [137, 153] width 162 height 16
click at [452, 81] on span "select" at bounding box center [456, 81] width 9 height 9
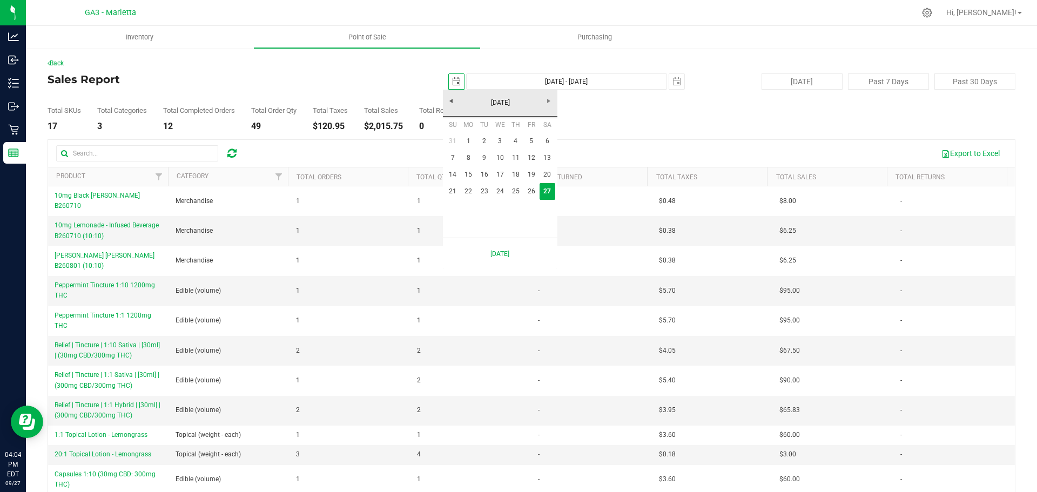
scroll to position [0, 27]
click at [452, 106] on link "September 2025" at bounding box center [501, 103] width 116 height 17
click at [517, 157] on link "Jul" at bounding box center [514, 163] width 28 height 28
click at [453, 205] on link "27" at bounding box center [453, 208] width 16 height 17
type input "2025-07-27"
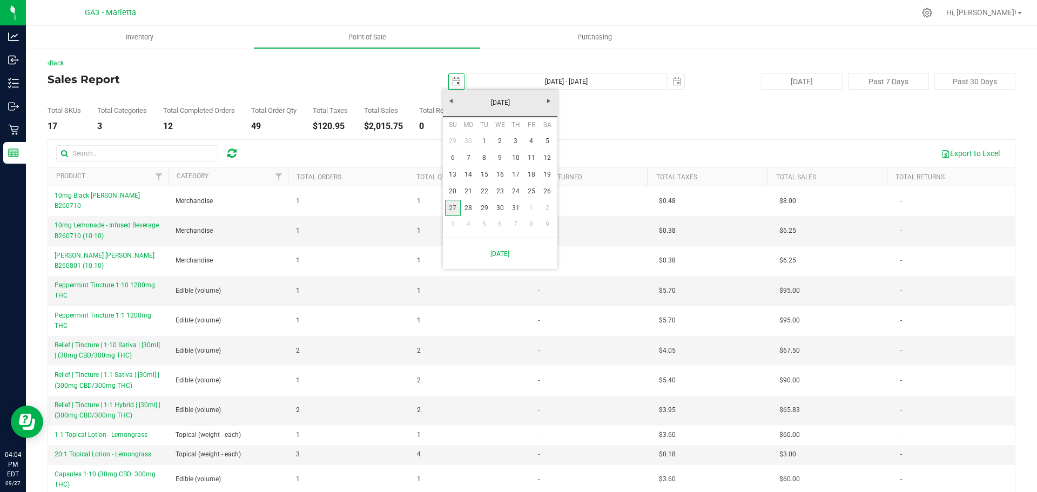
type input "Jul 27, 2025 - Sep 27, 2025"
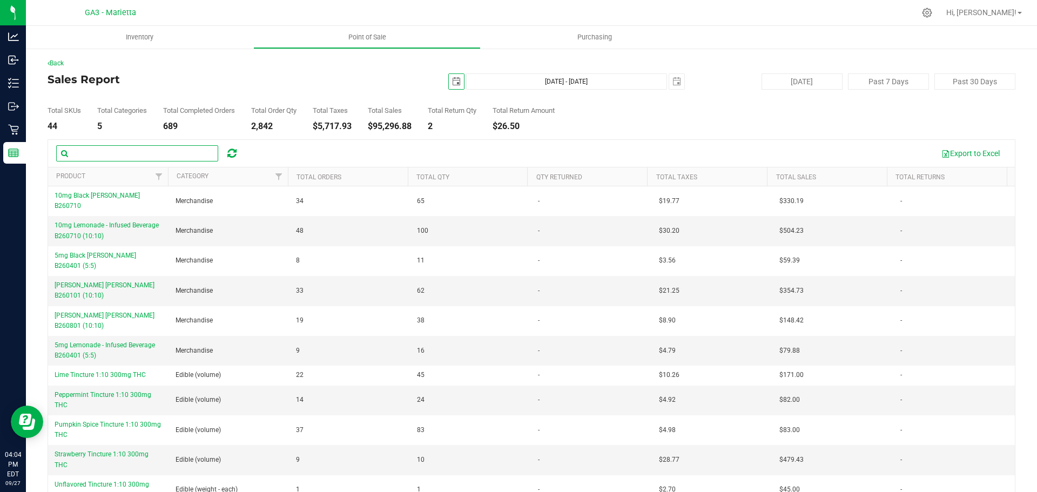
click at [164, 150] on input "text" at bounding box center [137, 153] width 162 height 16
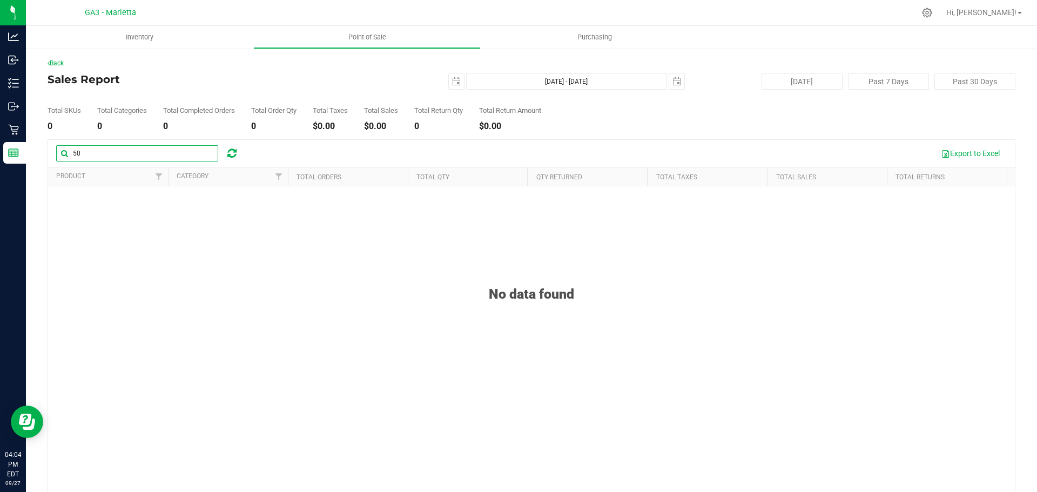
type input "5"
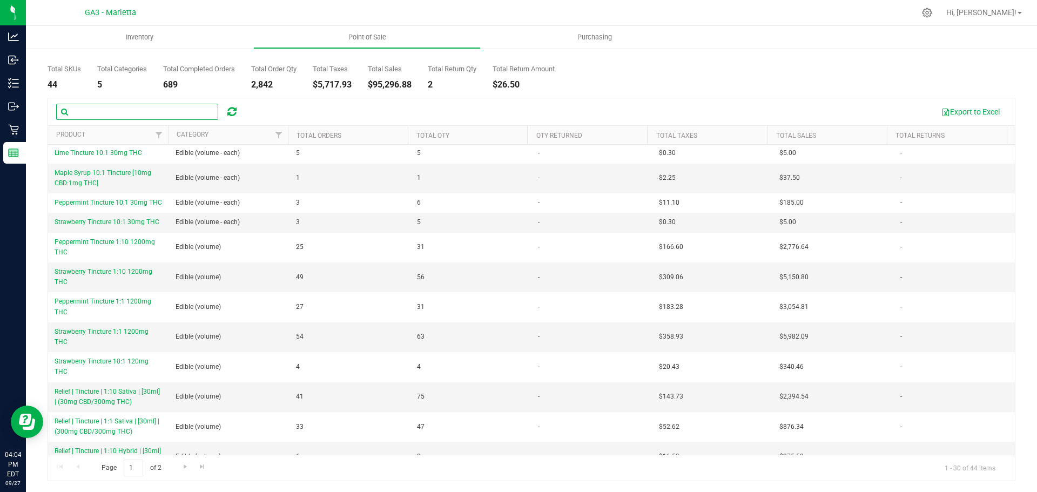
scroll to position [203, 0]
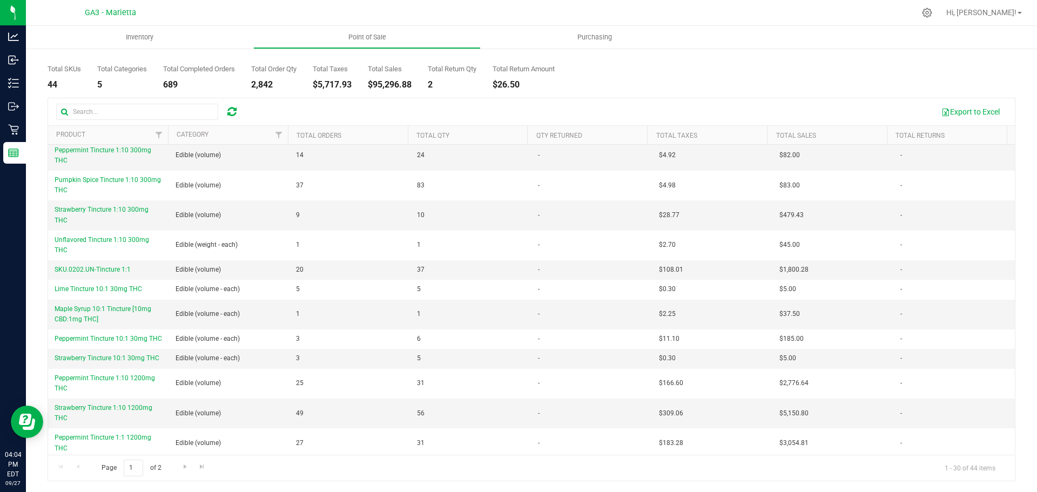
click at [466, 136] on th "Total Qty" at bounding box center [468, 135] width 120 height 19
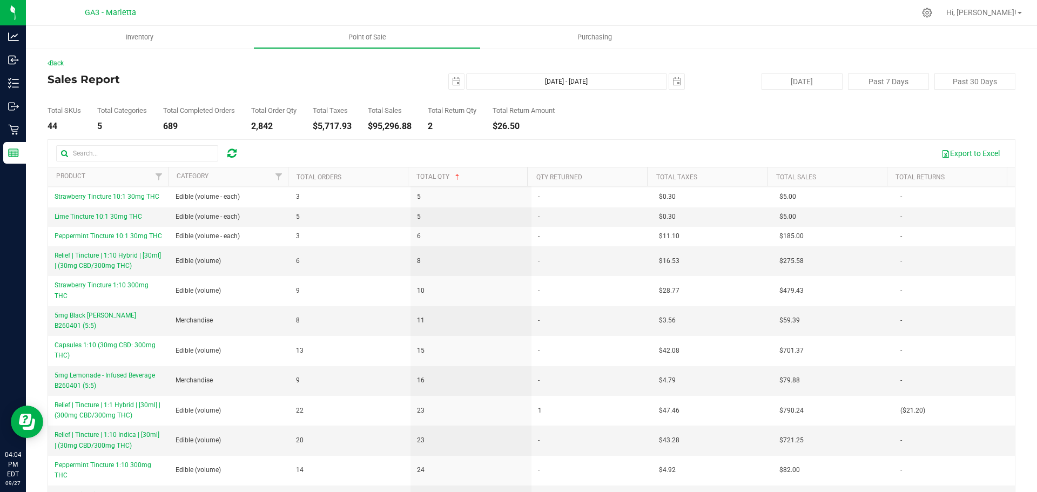
scroll to position [0, 0]
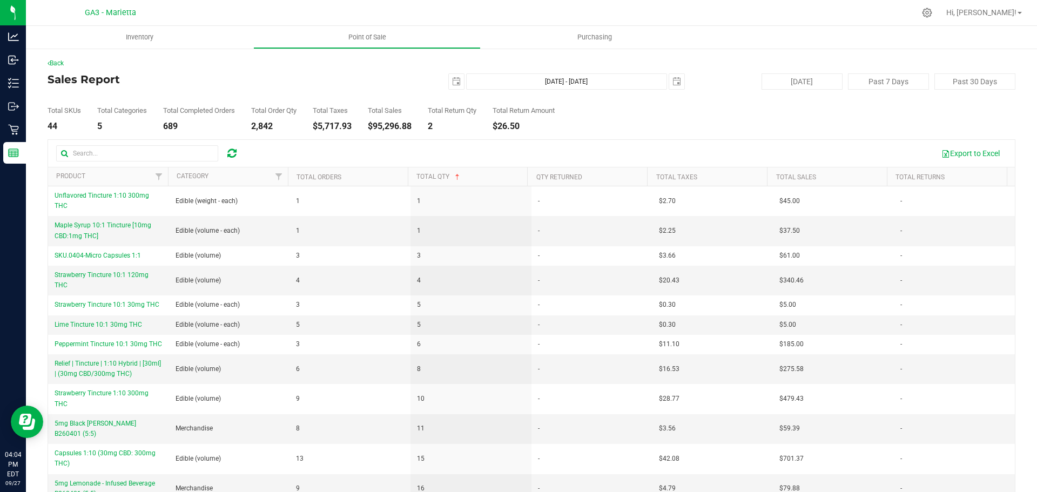
click at [483, 176] on th "Total Qty" at bounding box center [468, 177] width 120 height 19
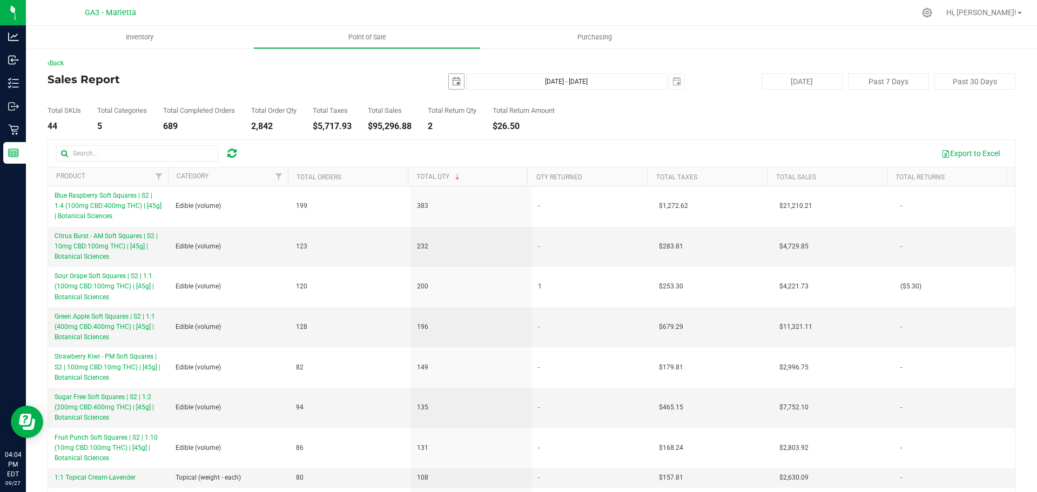
click at [452, 84] on span "select" at bounding box center [456, 81] width 9 height 9
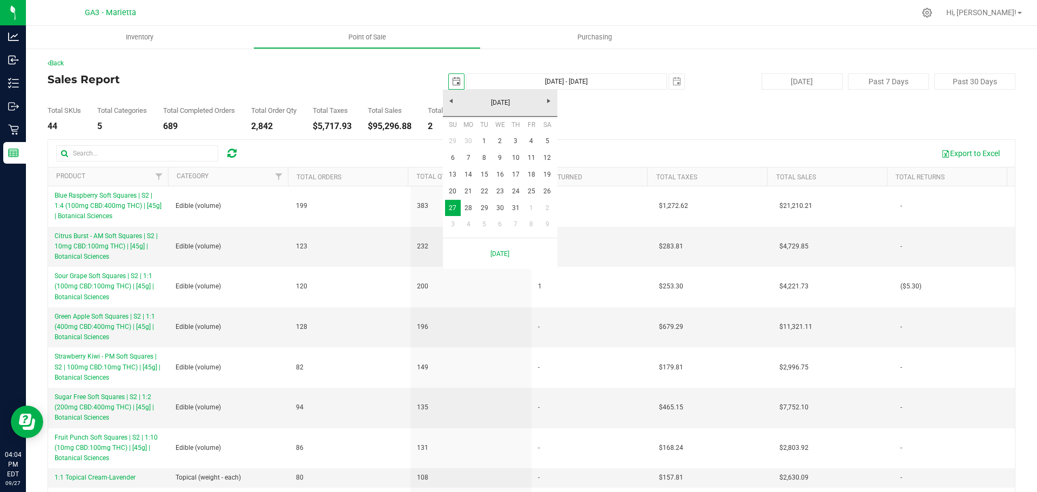
scroll to position [0, 27]
click at [517, 103] on span "Next" at bounding box center [549, 101] width 9 height 9
click at [504, 209] on link "27" at bounding box center [500, 208] width 16 height 17
type input "2025-08-27"
type input "Aug 27, 2025 - Sep 27, 2025"
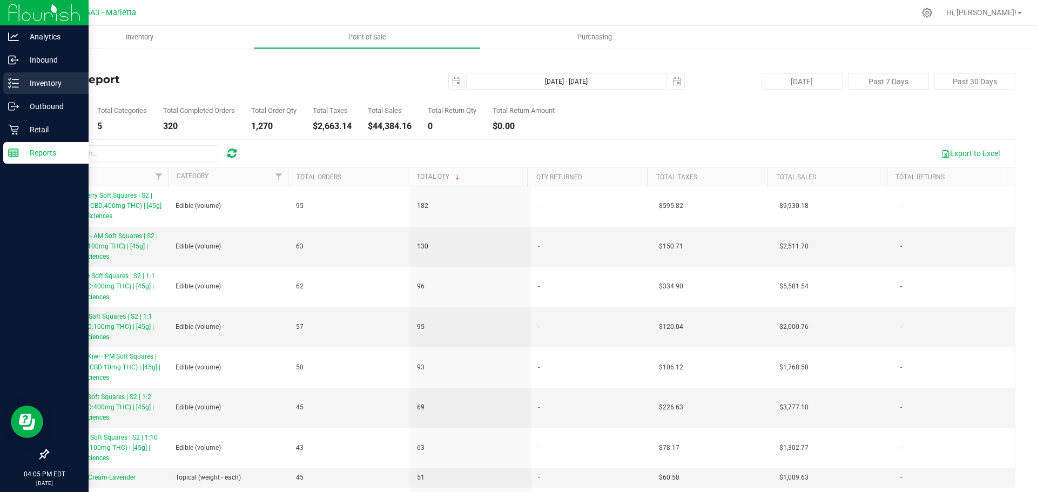
click at [14, 83] on icon at bounding box center [13, 83] width 11 height 11
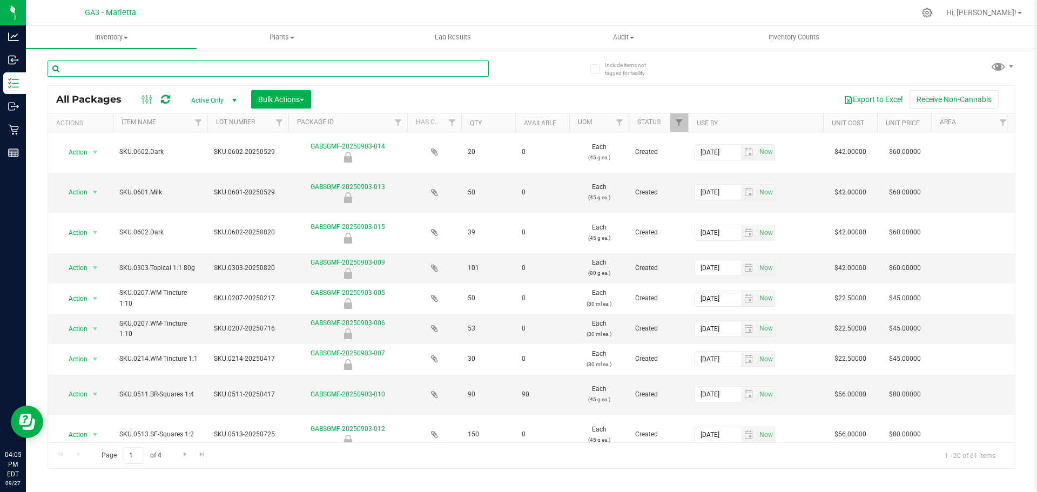
click at [182, 72] on input "text" at bounding box center [268, 69] width 441 height 16
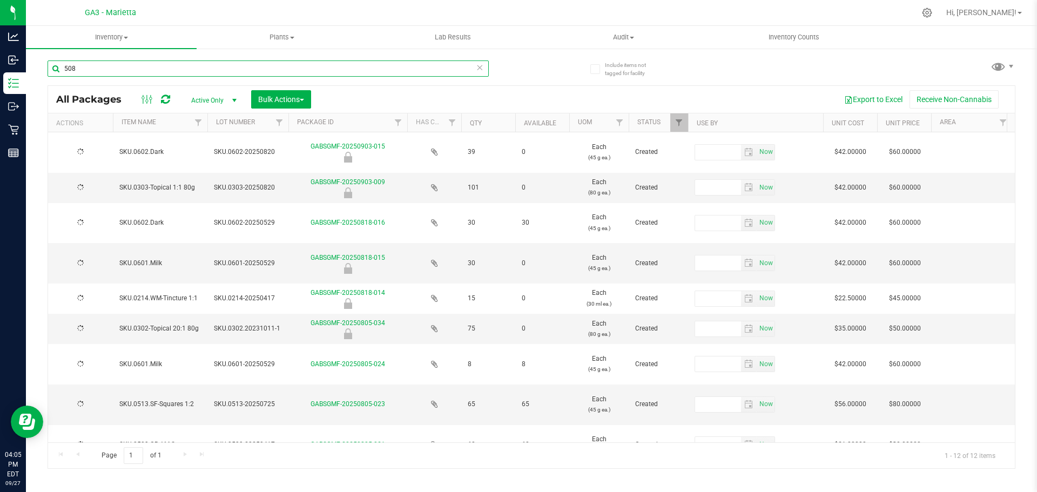
type input "508."
type input "[DATE]"
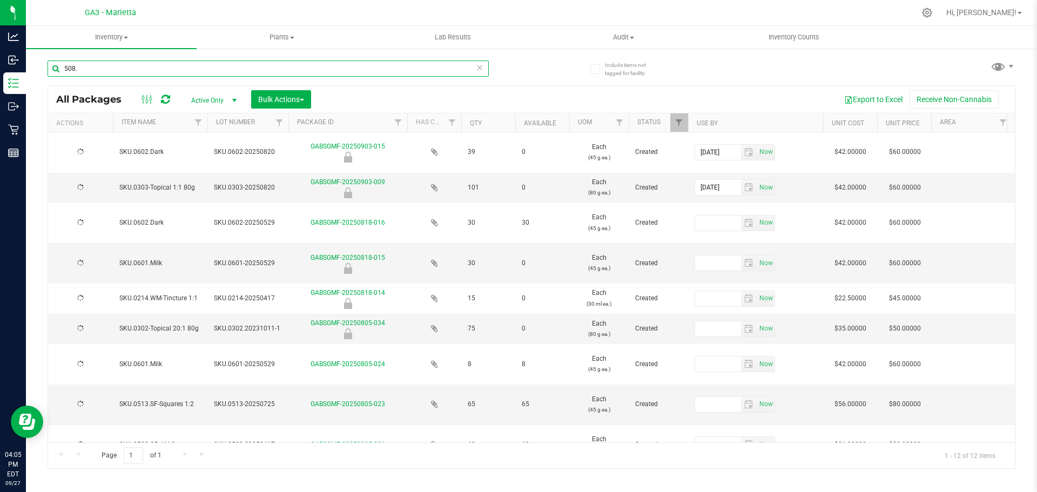
type input "[DATE]"
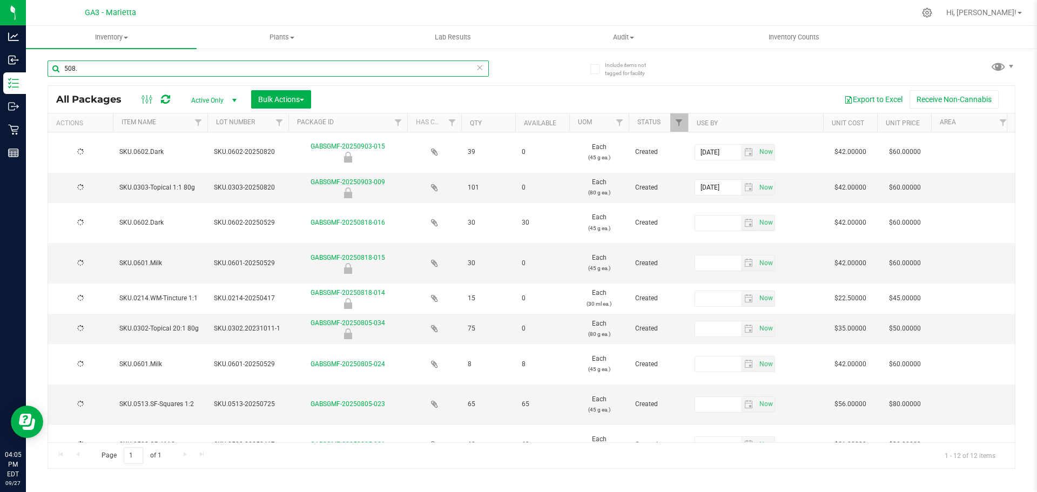
type input "[DATE]"
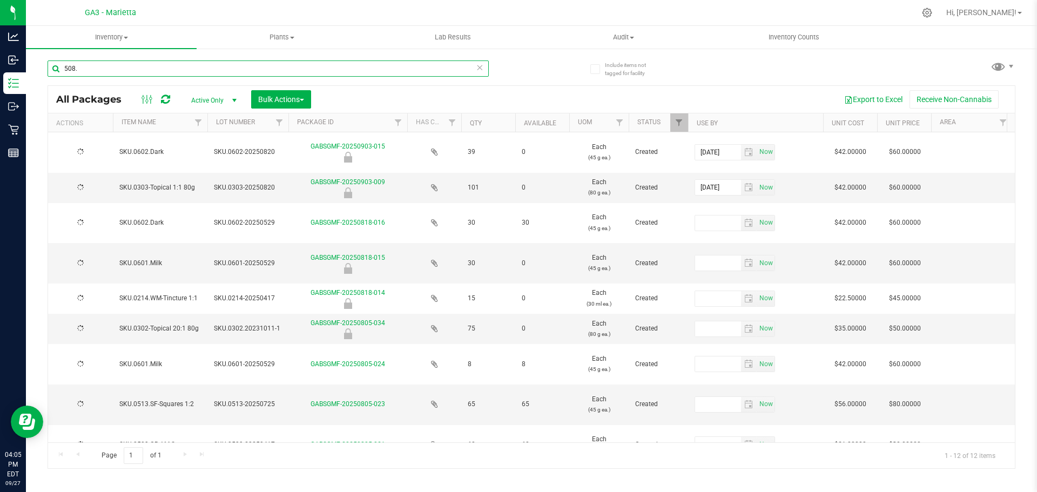
type input "[DATE]"
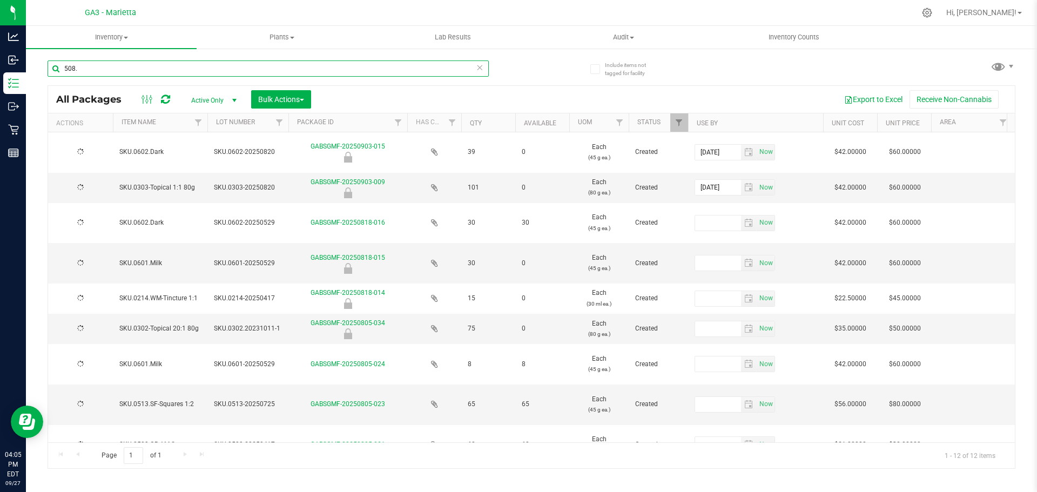
type input "[DATE]"
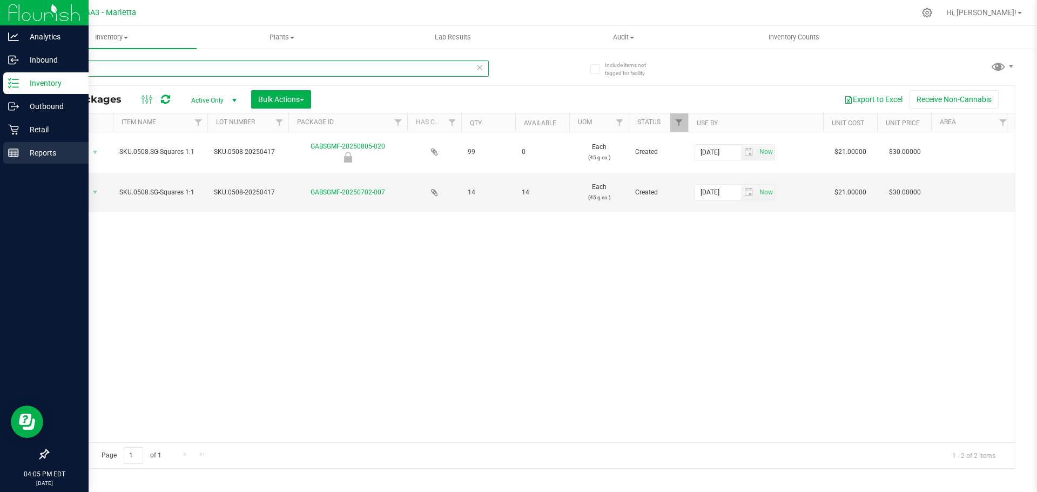
type input "508."
click at [23, 143] on div "Reports" at bounding box center [45, 153] width 85 height 22
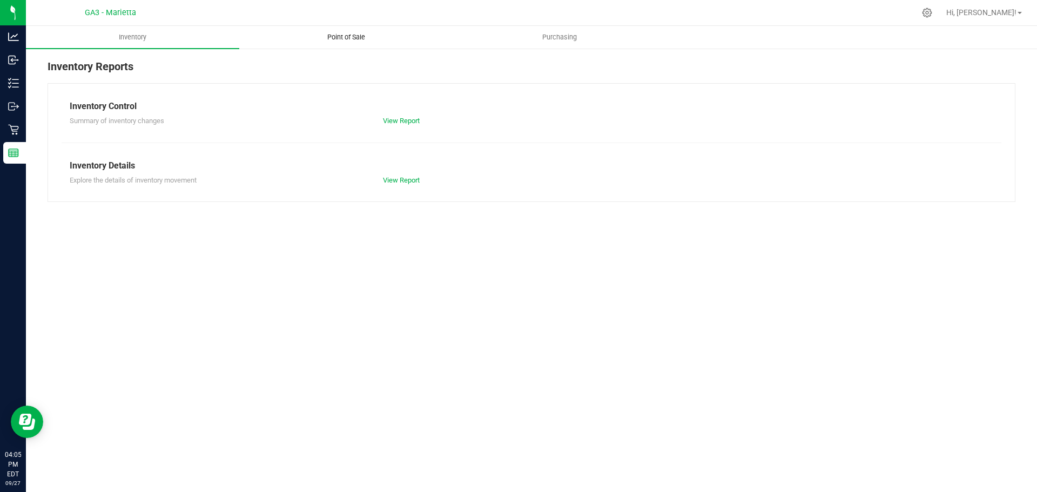
click at [343, 36] on span "Point of Sale" at bounding box center [346, 37] width 67 height 10
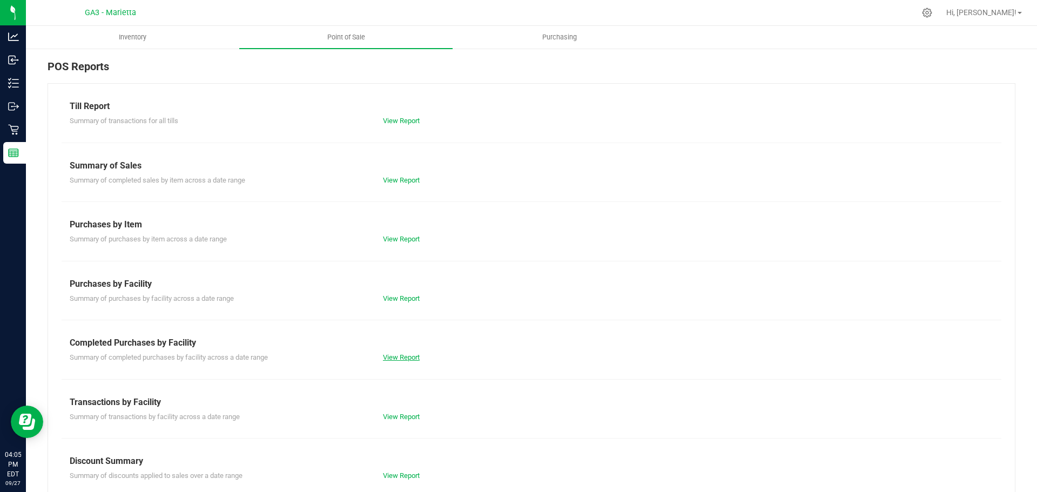
click at [388, 361] on link "View Report" at bounding box center [401, 357] width 37 height 8
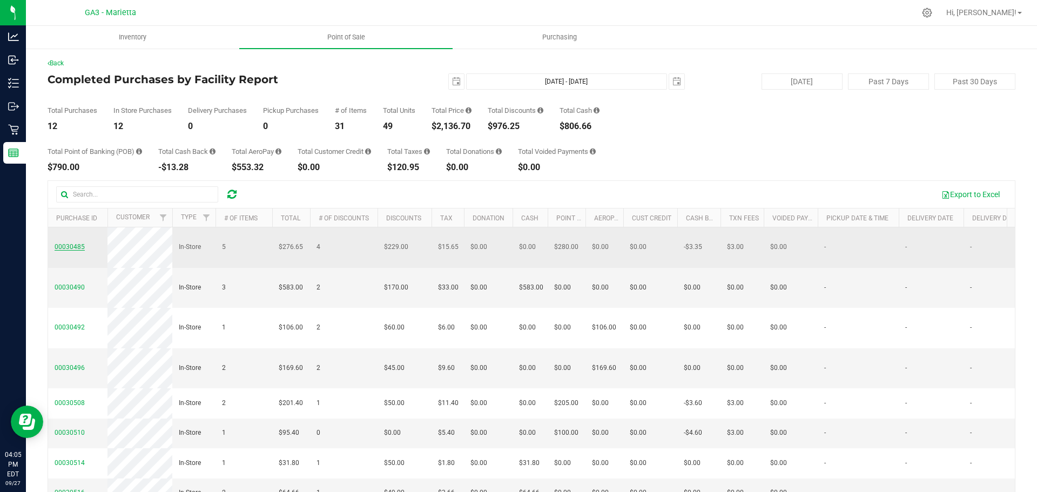
click at [69, 245] on span "00030485" at bounding box center [70, 247] width 30 height 8
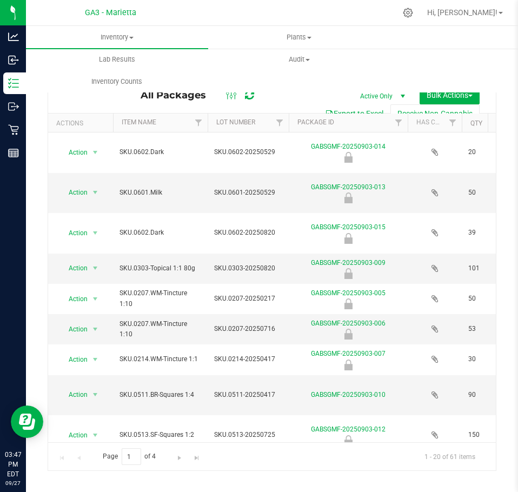
click at [150, 97] on span "All Packages" at bounding box center [178, 95] width 76 height 12
click at [295, 95] on div "All Packages Active Only Active Only Lab Samples Locked All Bulk Actions Add to…" at bounding box center [271, 99] width 447 height 27
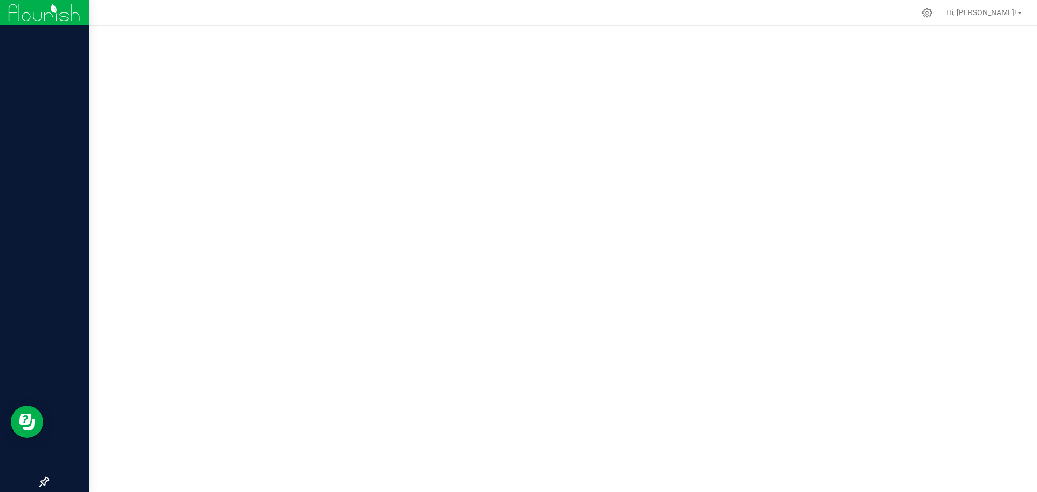
click at [14, 10] on img at bounding box center [44, 12] width 72 height 25
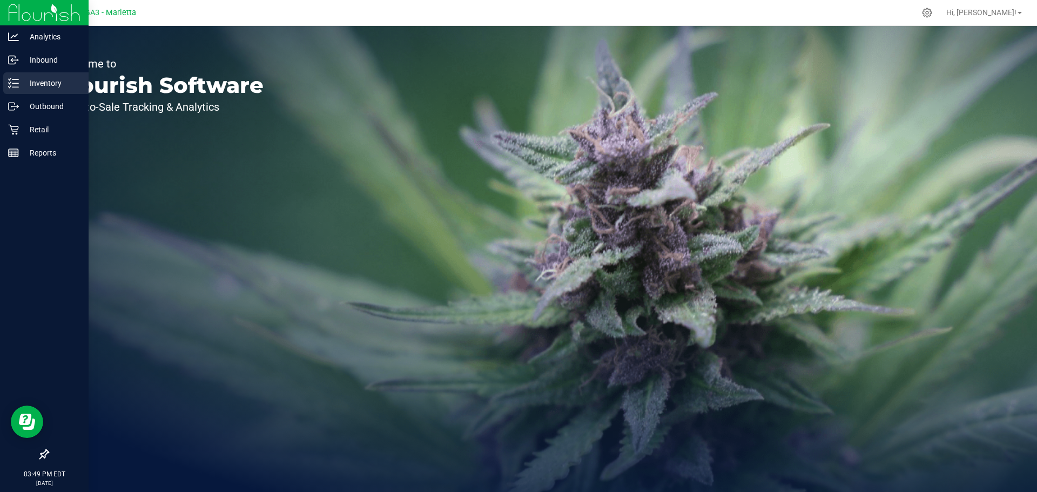
click at [53, 81] on p "Inventory" at bounding box center [51, 83] width 65 height 13
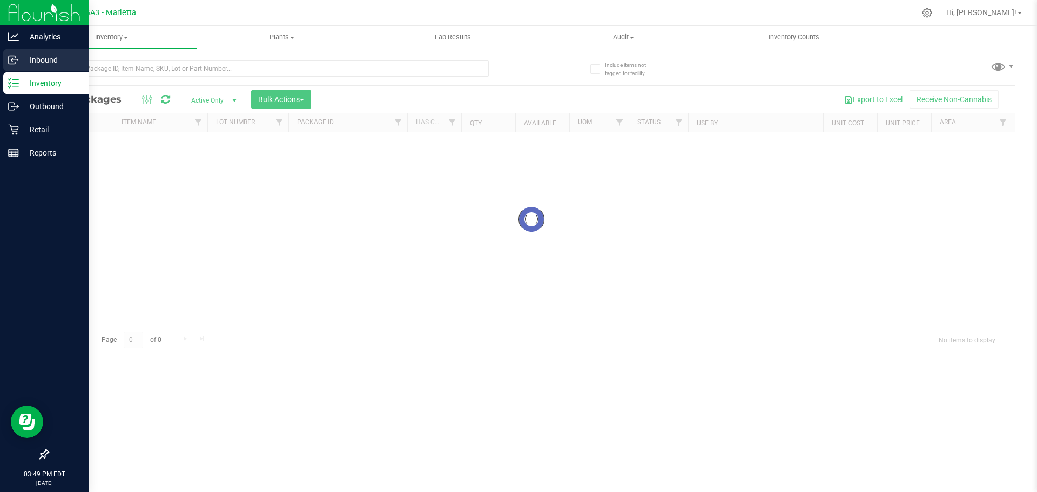
click at [57, 59] on p "Inbound" at bounding box center [51, 59] width 65 height 13
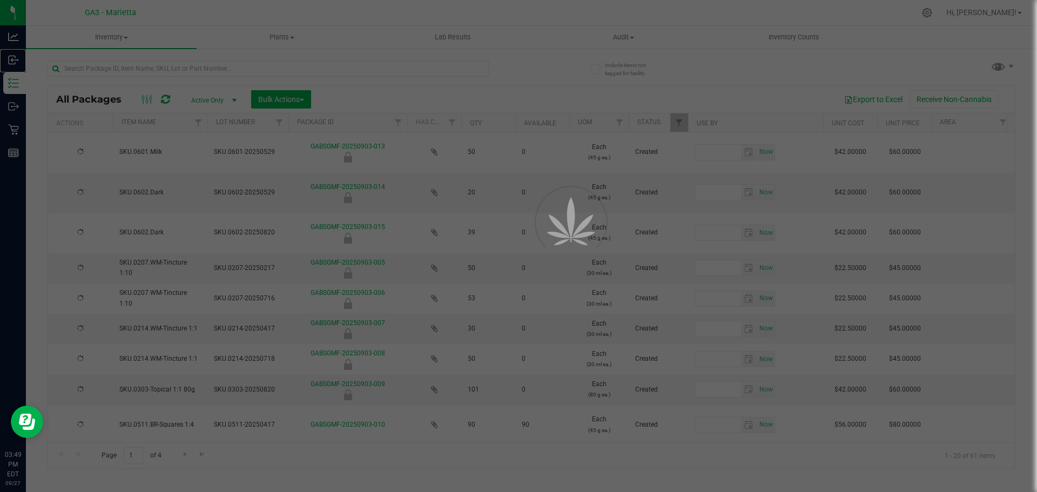
type input "[DATE]"
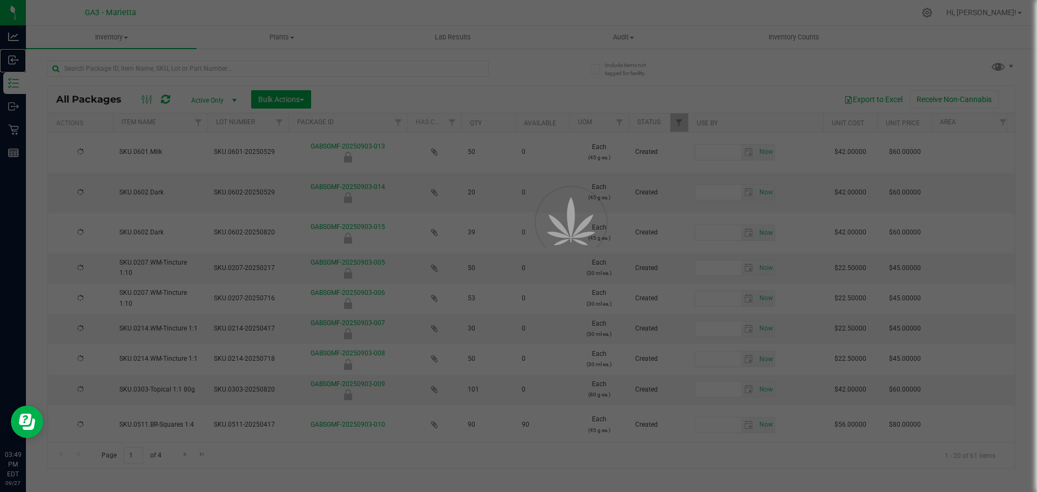
type input "[DATE]"
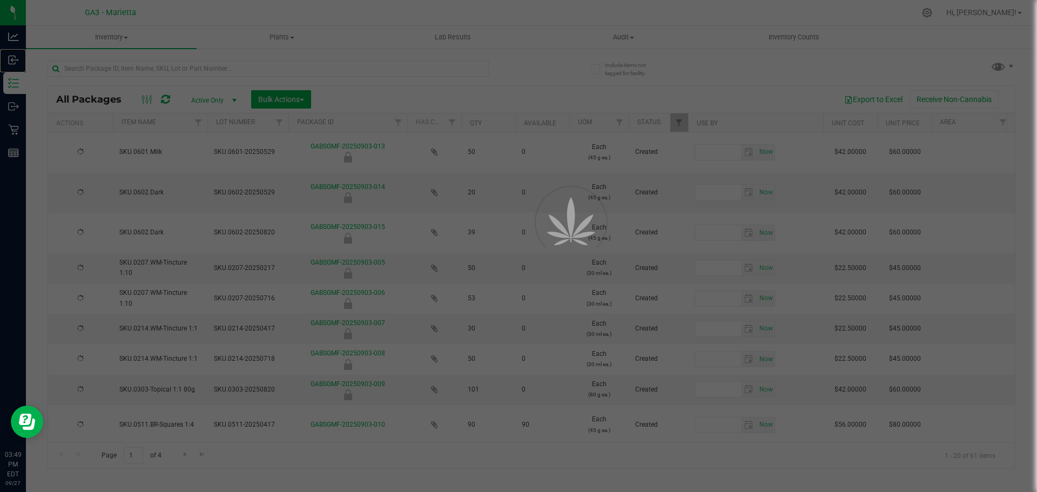
type input "[DATE]"
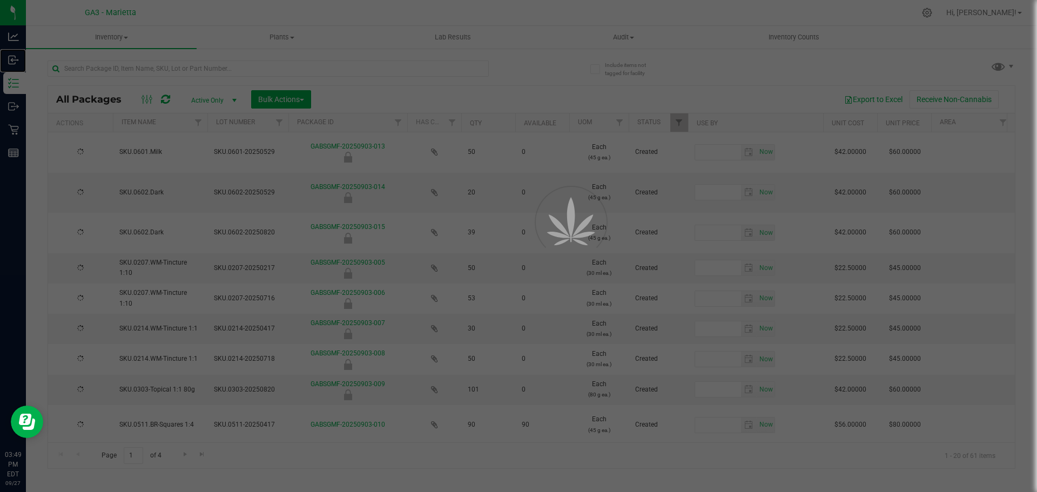
type input "[DATE]"
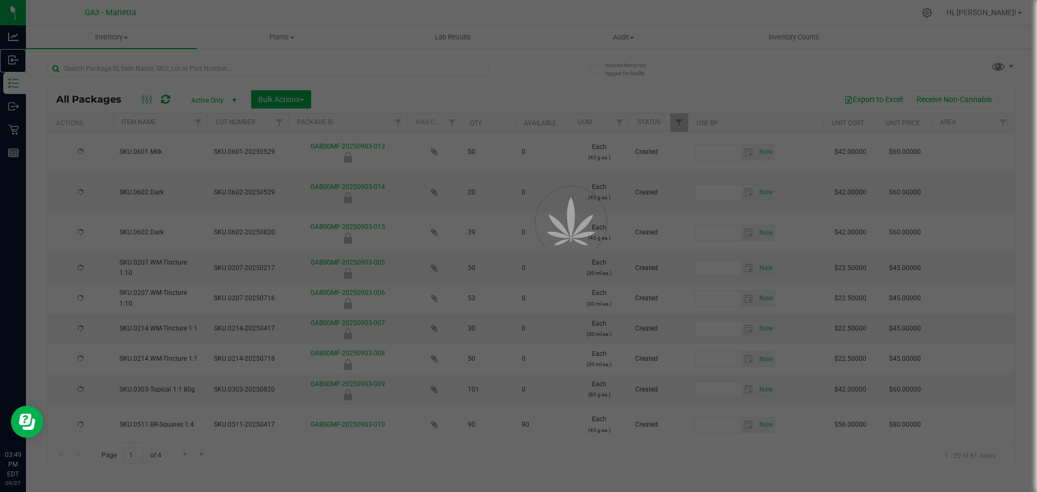
type input "[DATE]"
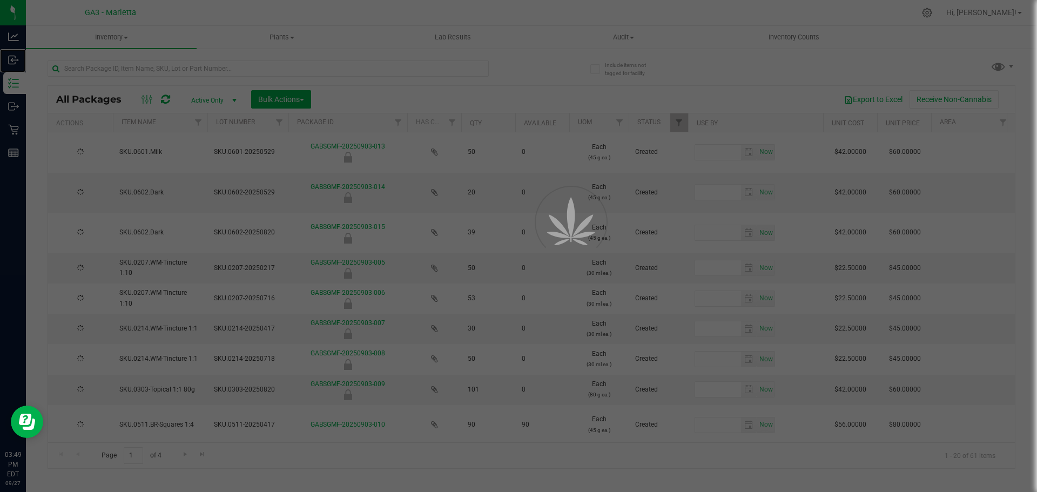
type input "[DATE]"
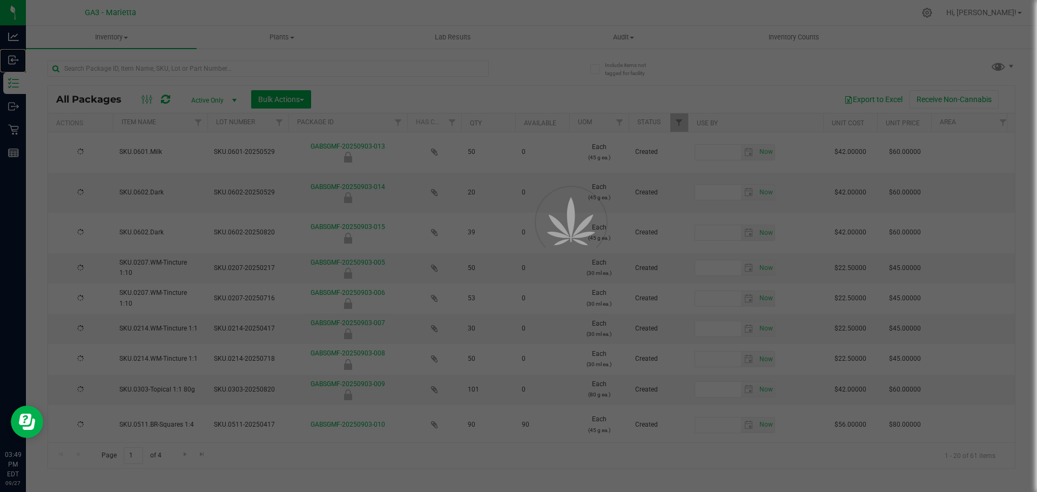
type input "[DATE]"
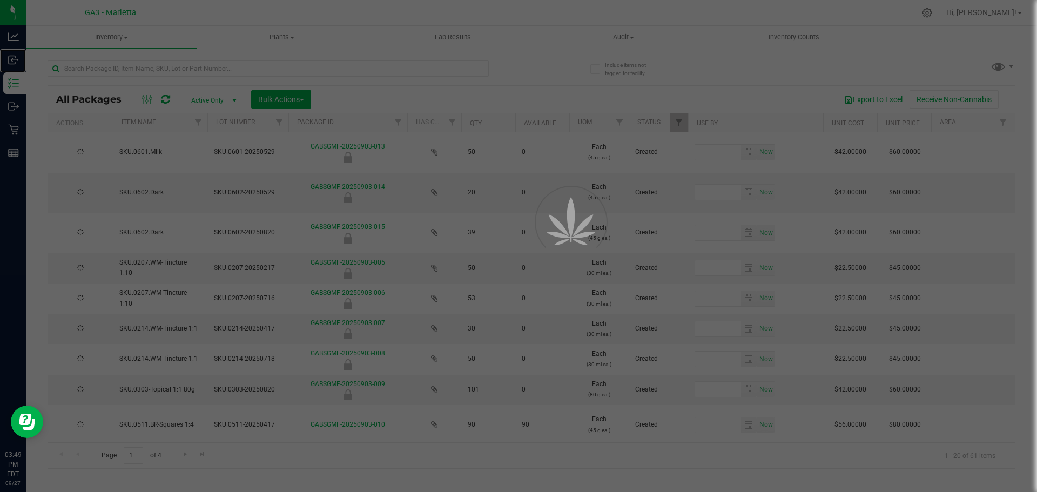
type input "[DATE]"
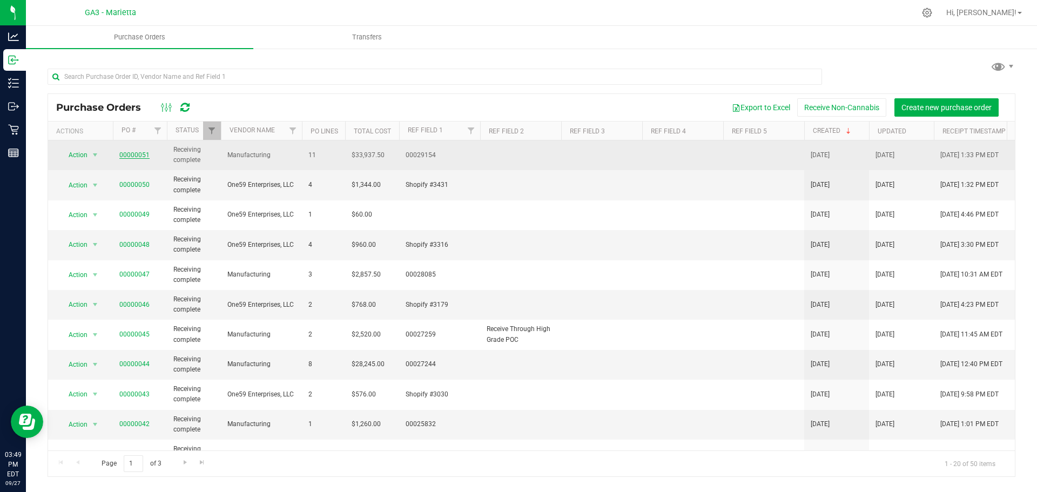
click at [131, 157] on link "00000051" at bounding box center [134, 155] width 30 height 8
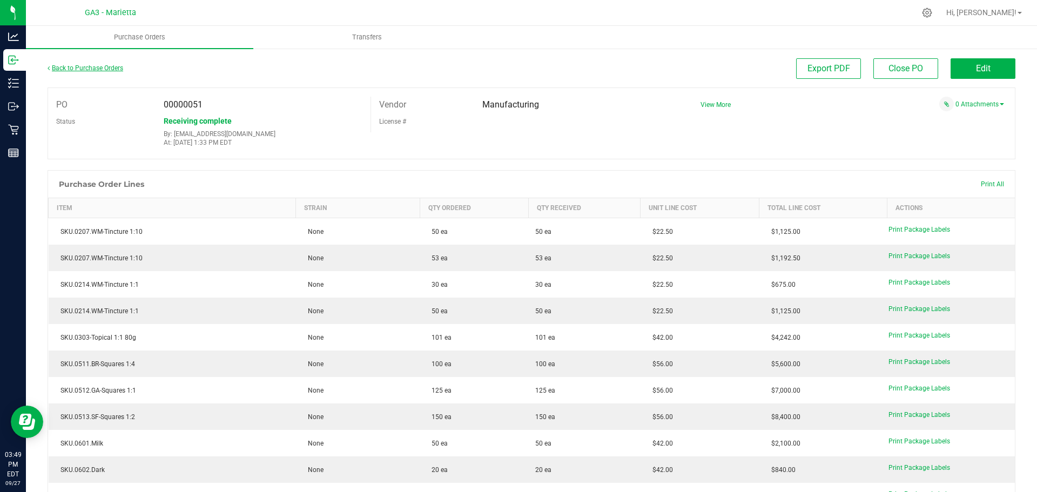
click at [122, 69] on link "Back to Purchase Orders" at bounding box center [86, 68] width 76 height 8
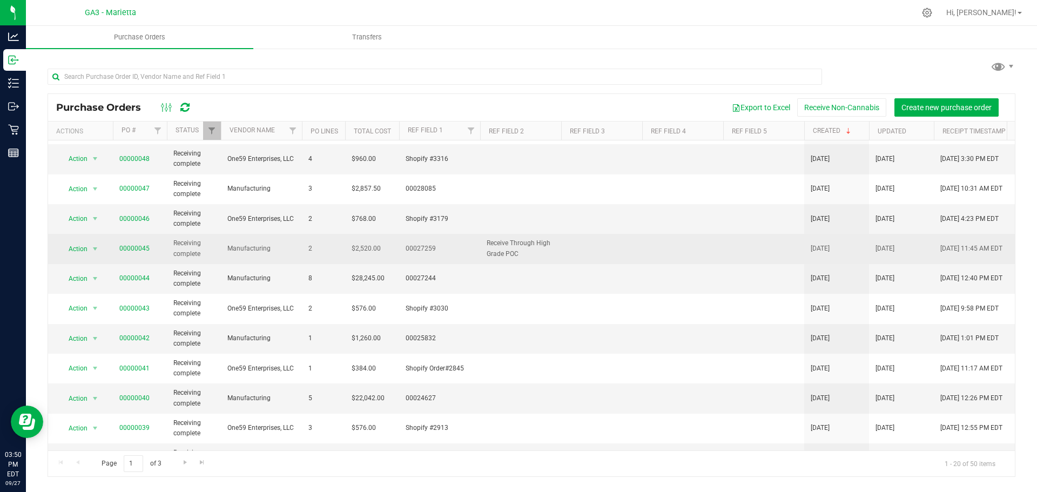
scroll to position [26, 0]
click at [124, 246] on link "00000047" at bounding box center [134, 249] width 30 height 8
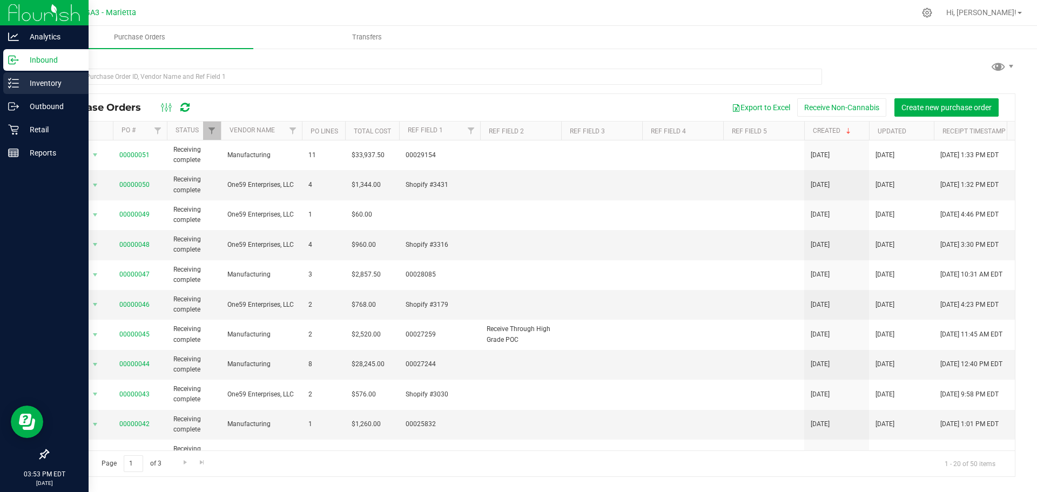
click at [44, 90] on div "Inventory" at bounding box center [45, 83] width 85 height 22
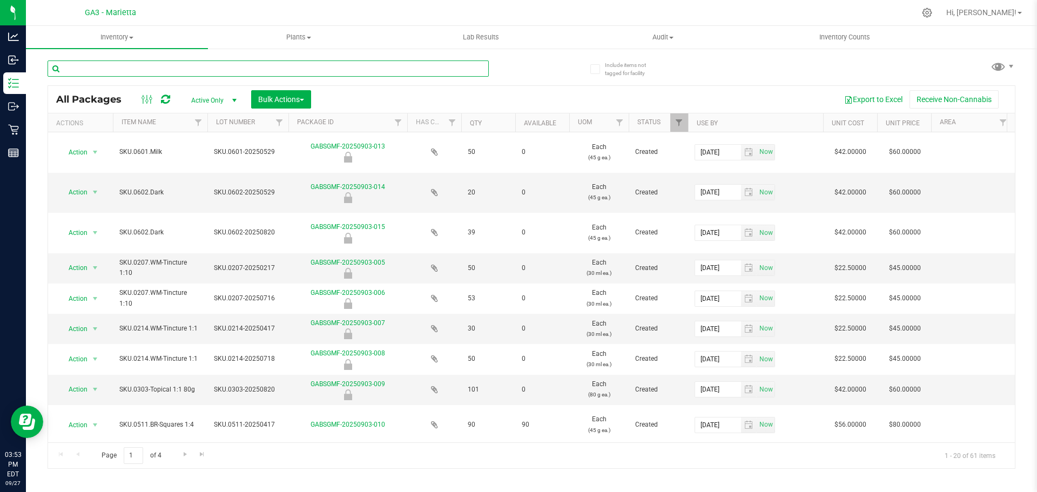
click at [217, 72] on input "text" at bounding box center [268, 69] width 441 height 16
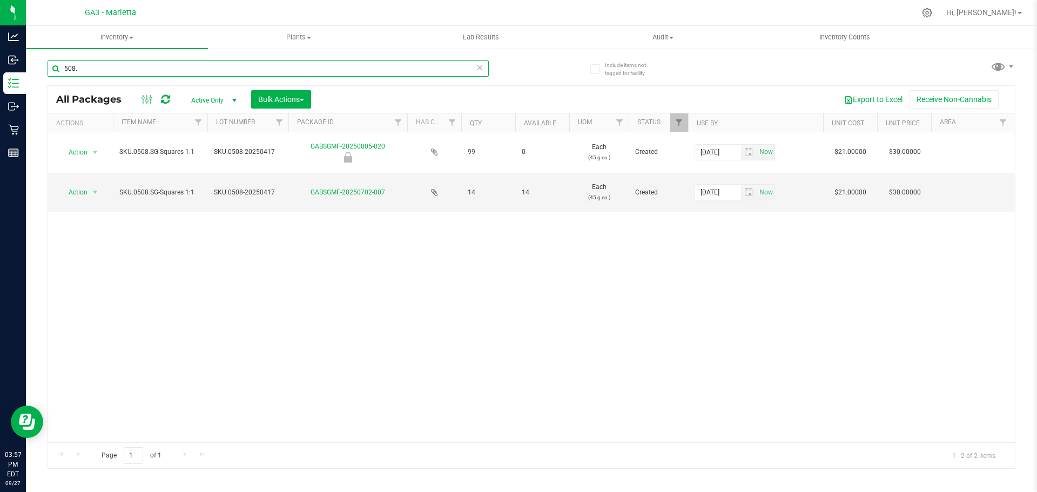
click at [137, 68] on input "508." at bounding box center [268, 69] width 441 height 16
click at [129, 68] on input "513." at bounding box center [268, 69] width 441 height 16
click at [165, 68] on input "507." at bounding box center [268, 69] width 441 height 16
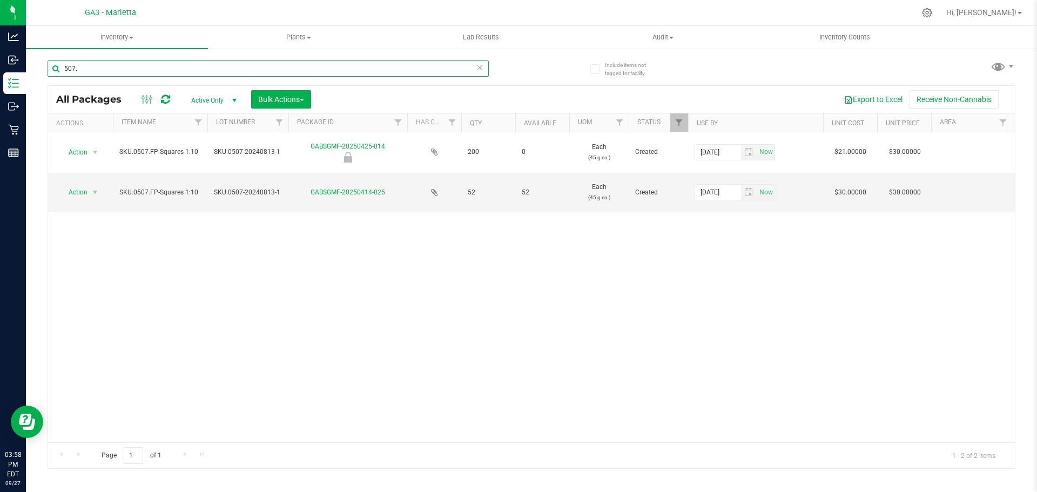
click at [170, 65] on input "507." at bounding box center [268, 69] width 441 height 16
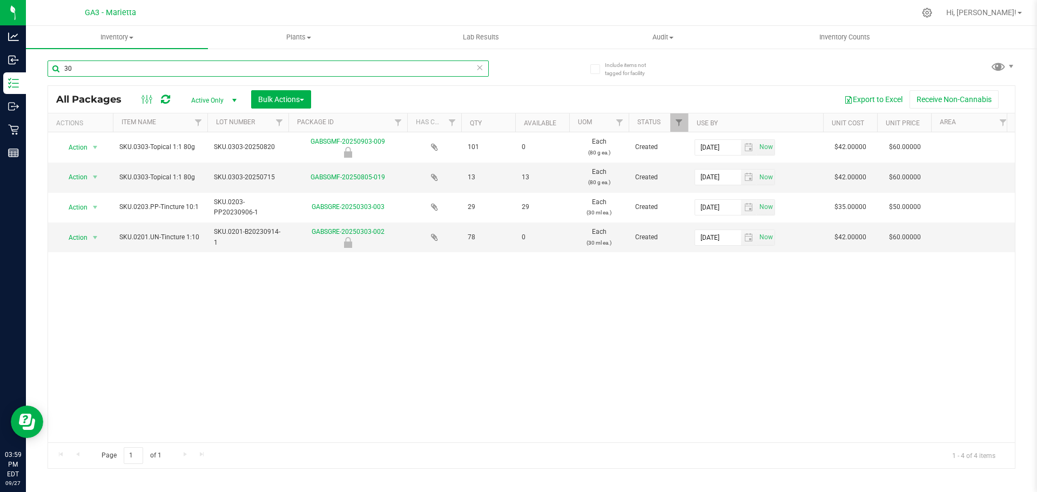
type input "3"
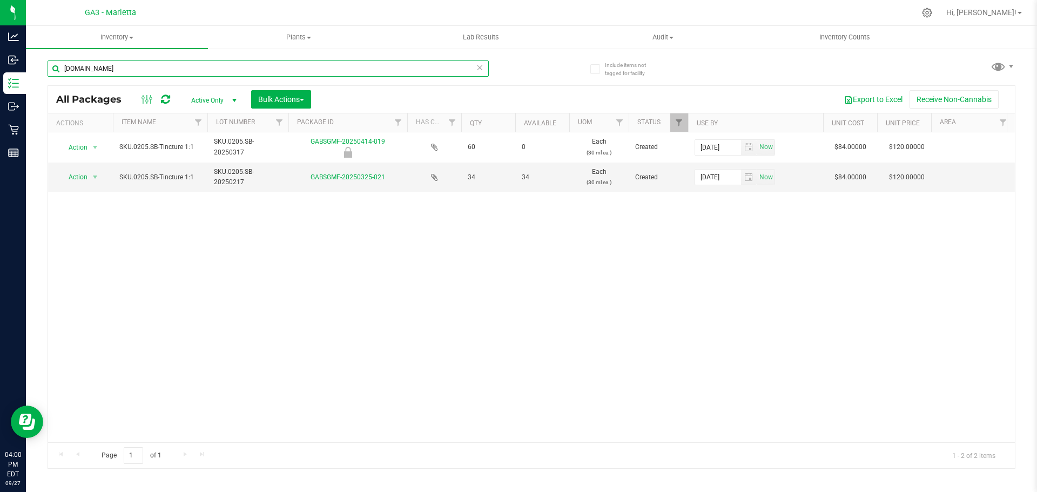
click at [218, 66] on input "[DOMAIN_NAME]" at bounding box center [268, 69] width 441 height 16
click at [86, 66] on input "[DOMAIN_NAME]" at bounding box center [268, 69] width 441 height 16
click at [159, 72] on input "205.pp" at bounding box center [268, 69] width 441 height 16
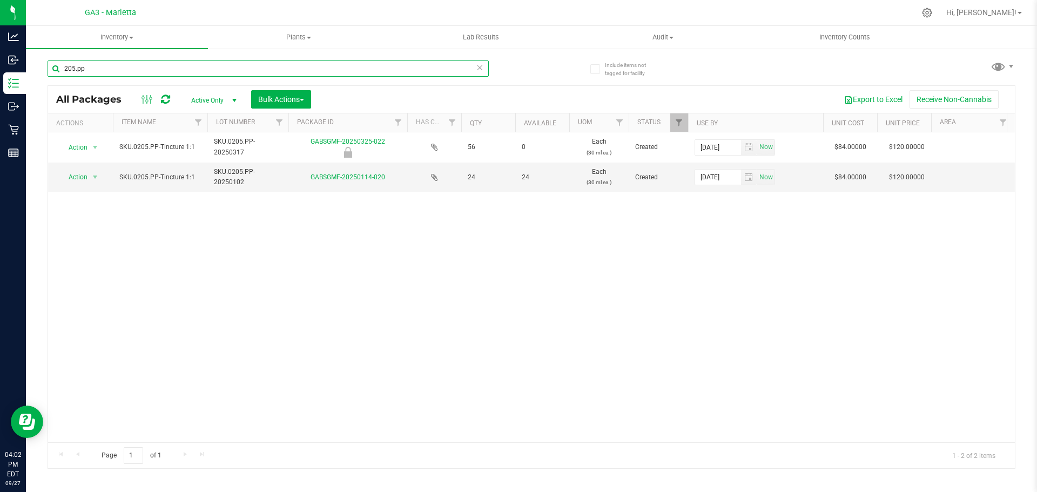
click at [159, 72] on input "205.pp" at bounding box center [268, 69] width 441 height 16
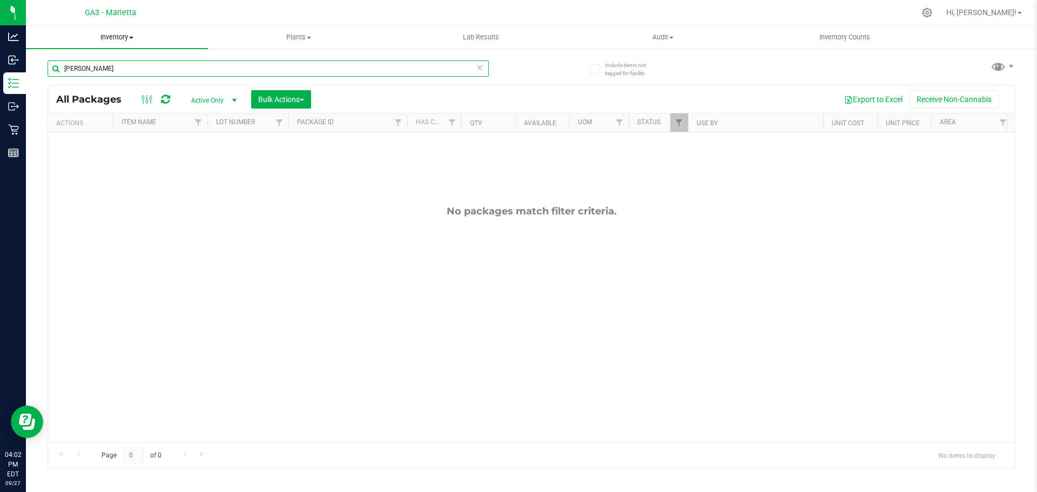
type input "[PERSON_NAME]"
click at [117, 39] on span "Inventory" at bounding box center [117, 37] width 182 height 10
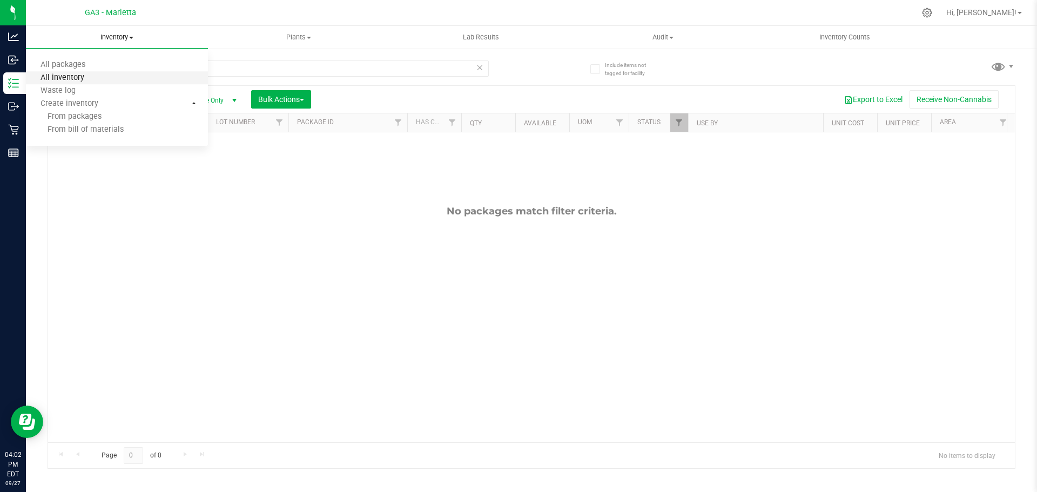
click at [82, 75] on span "All inventory" at bounding box center [62, 77] width 73 height 9
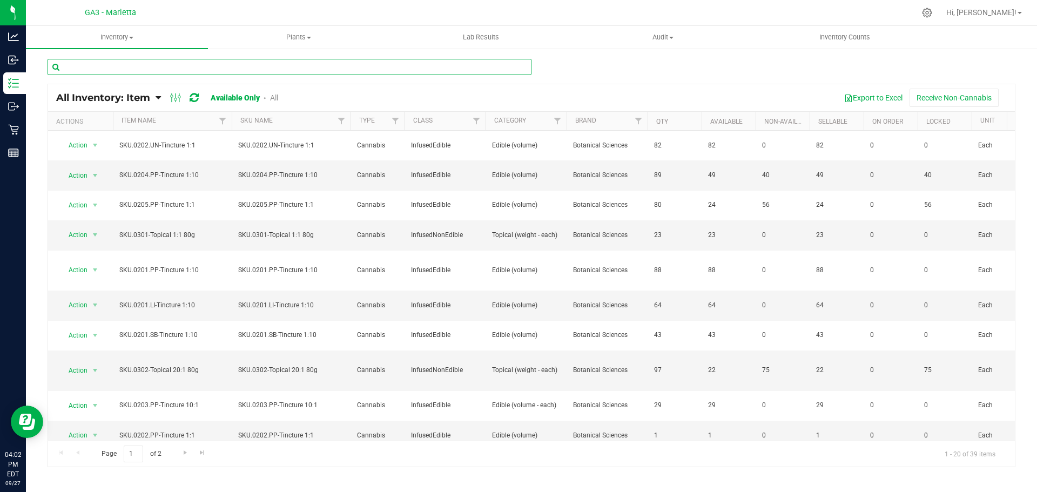
click at [119, 68] on input "text" at bounding box center [290, 67] width 484 height 16
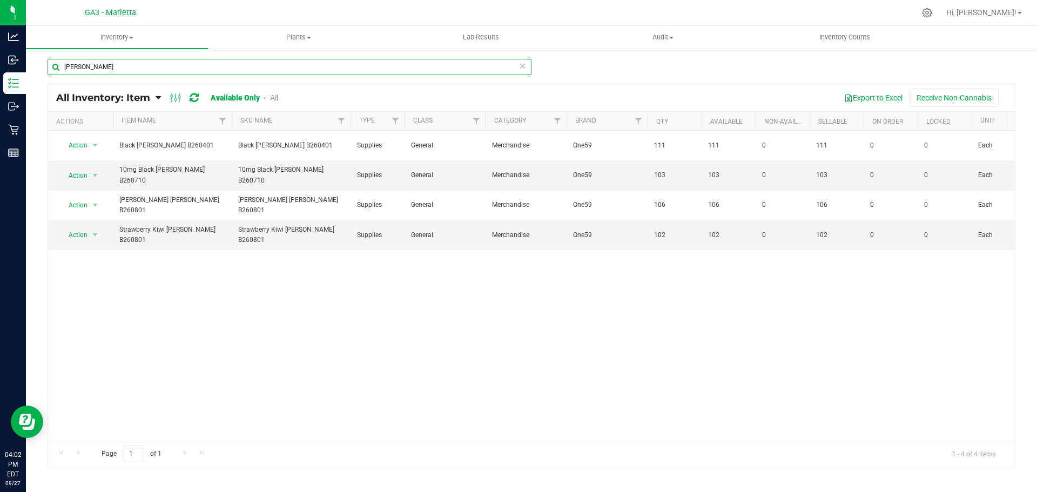
click at [91, 68] on input "[PERSON_NAME]" at bounding box center [290, 67] width 484 height 16
click at [91, 66] on input "[PERSON_NAME]" at bounding box center [290, 67] width 484 height 16
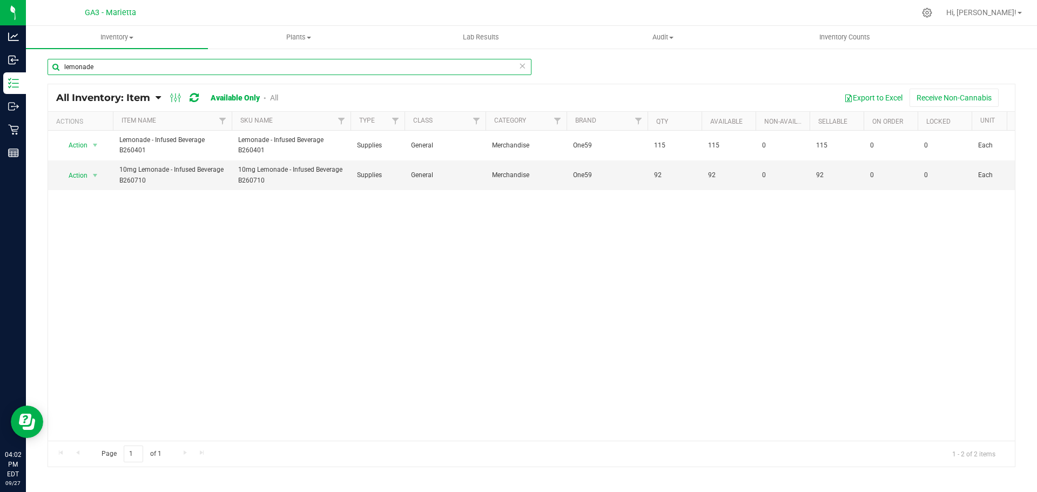
type input "lemonade"
